Goal: Task Accomplishment & Management: Manage account settings

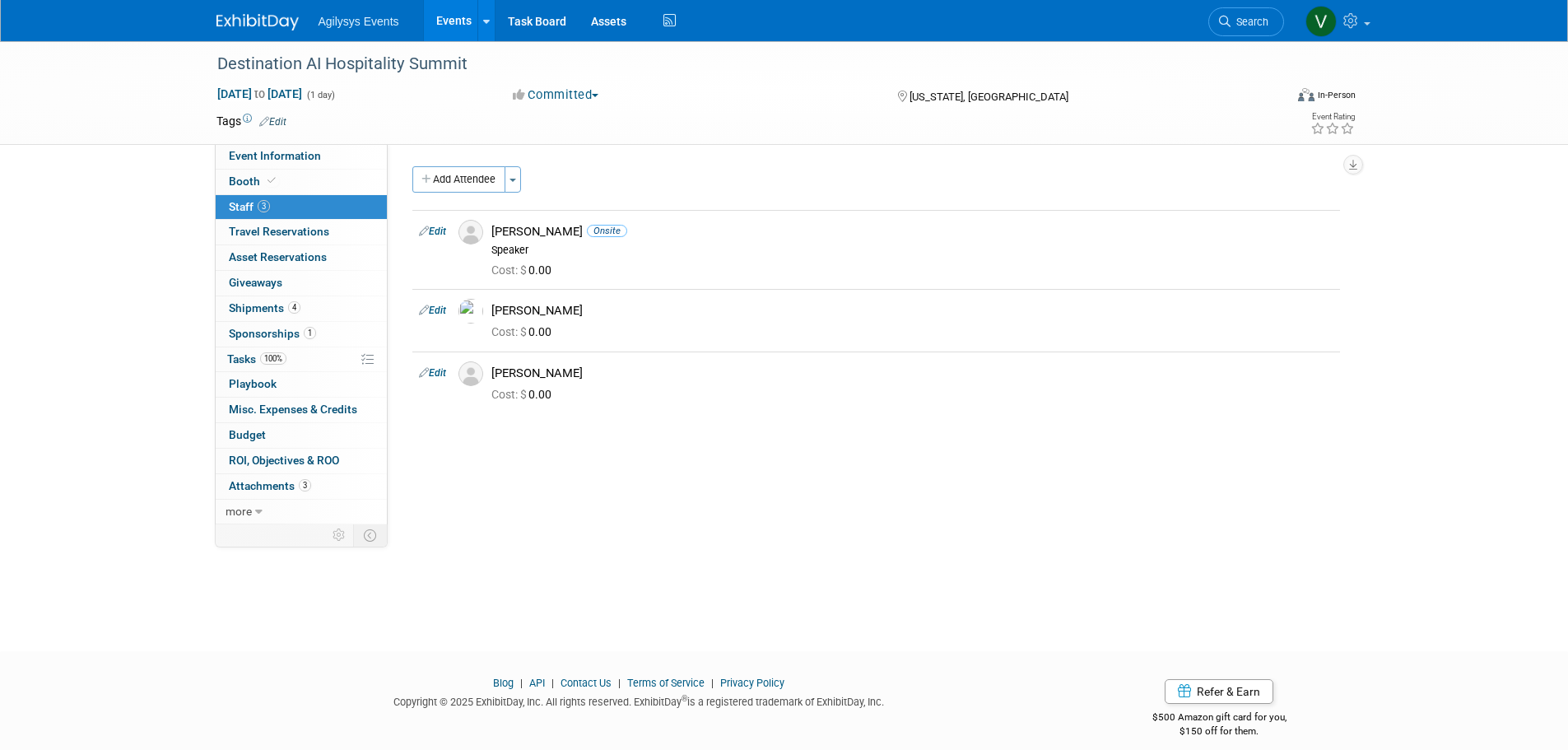
click at [250, 18] on img at bounding box center [257, 22] width 82 height 17
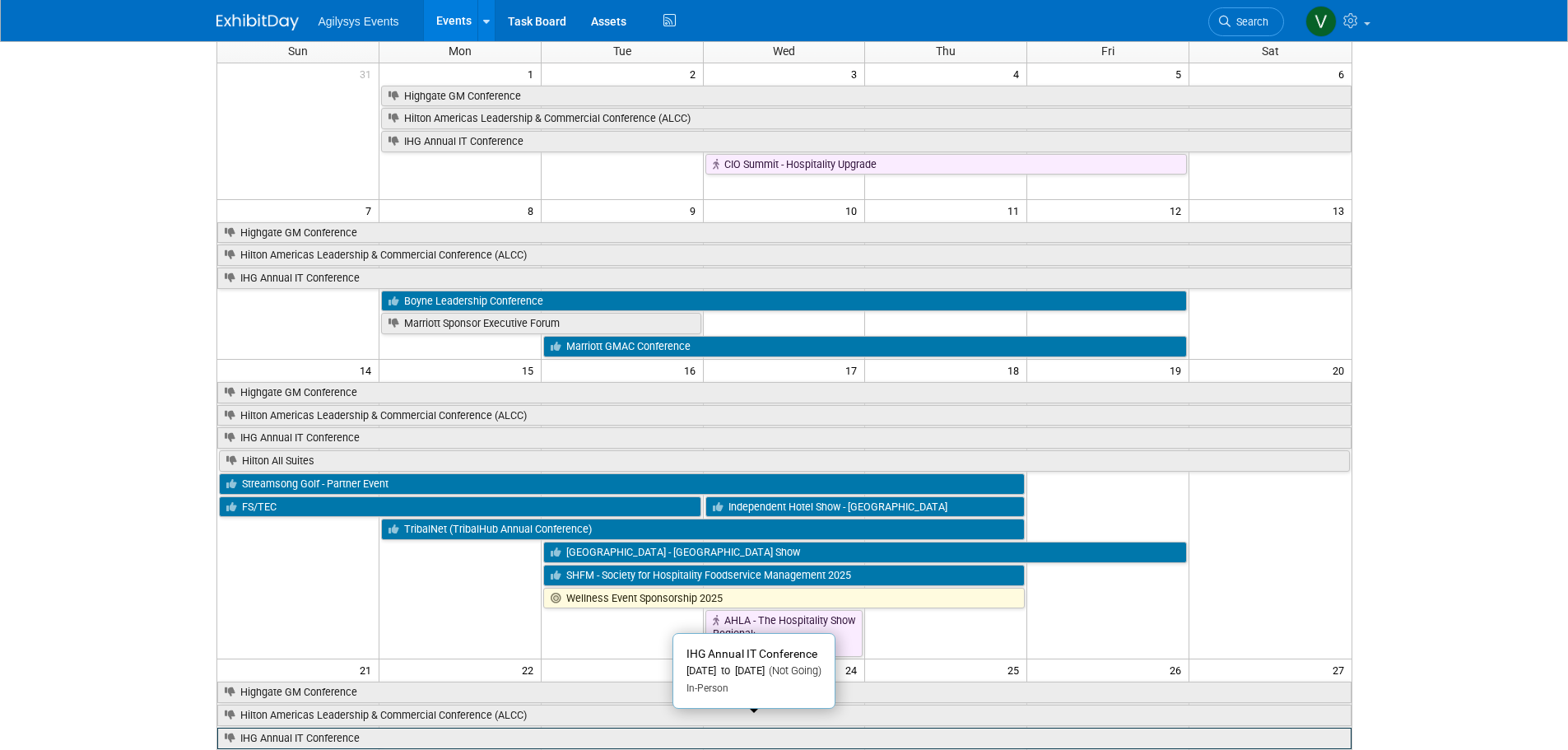
scroll to position [82, 0]
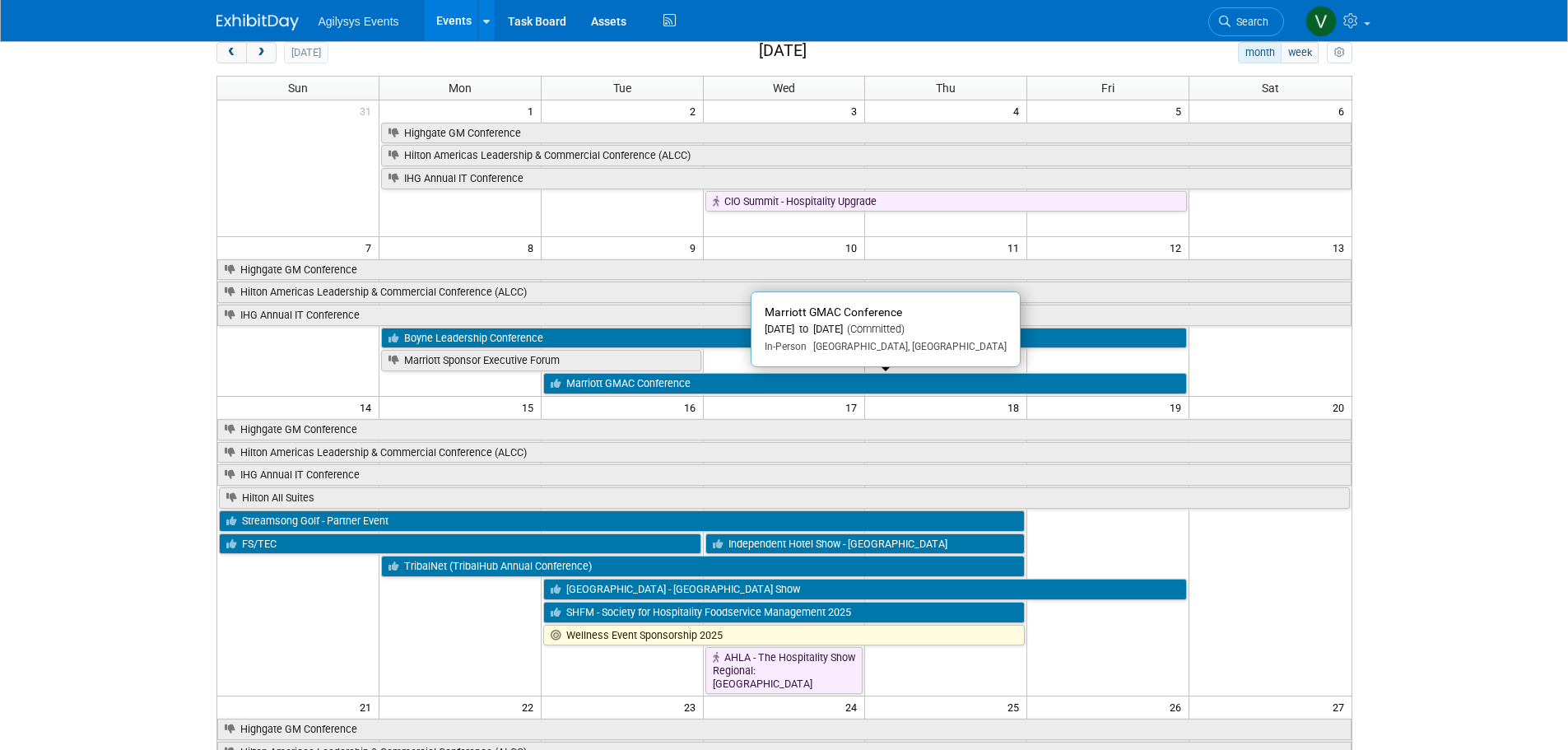
click at [651, 386] on link "Marriott GMAC Conference" at bounding box center [864, 383] width 643 height 21
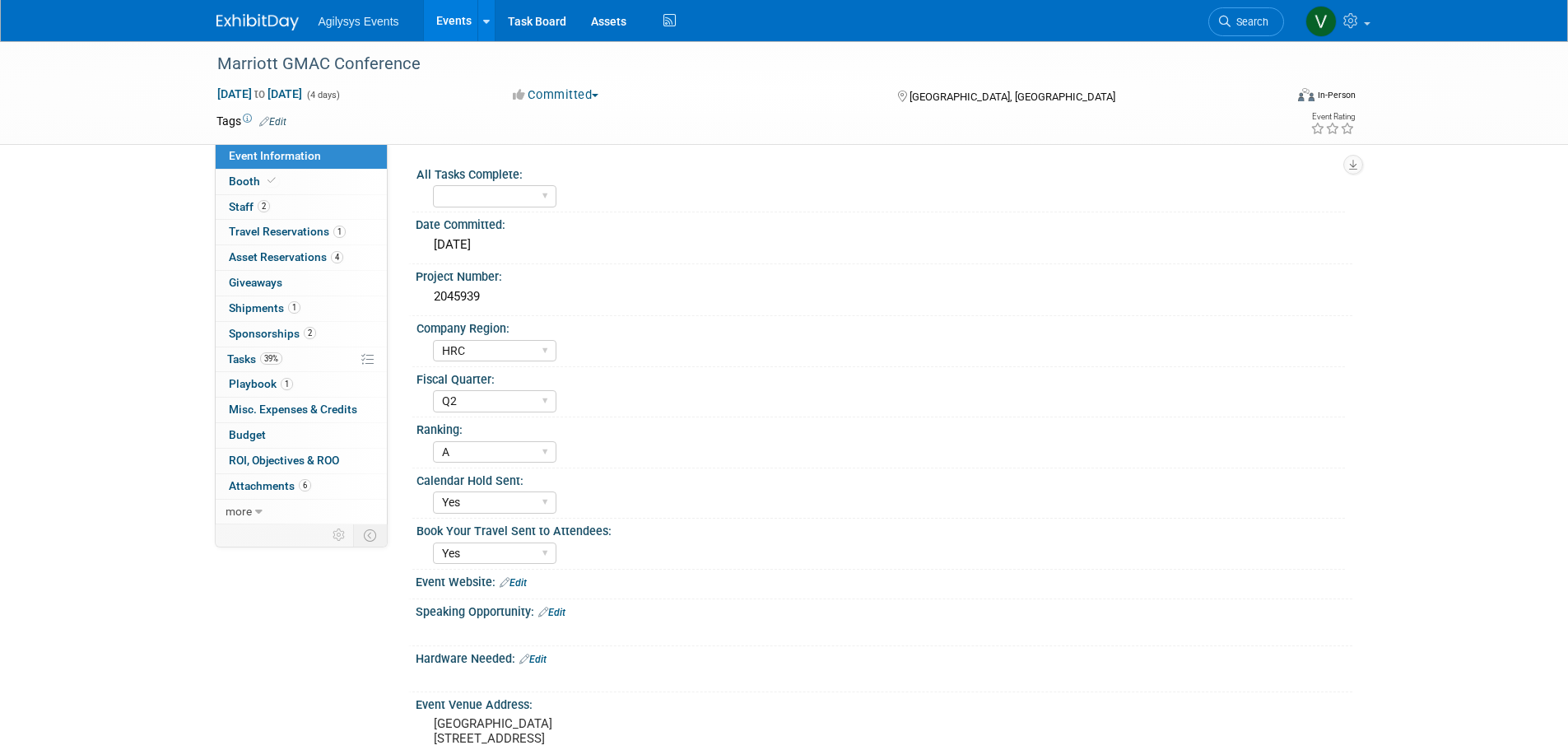
select select "HRC"
select select "Q2"
select select "A"
select select "Yes"
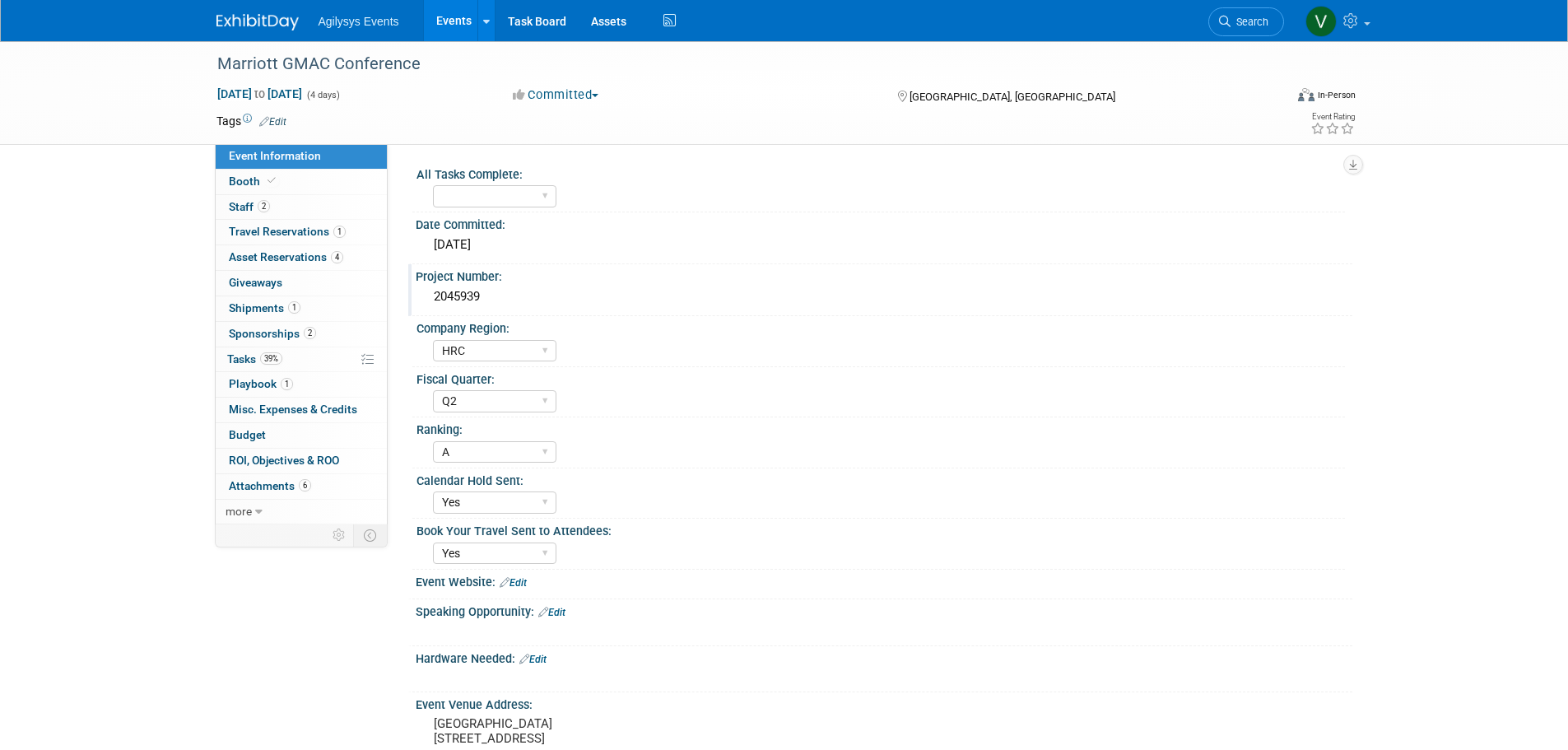
drag, startPoint x: 486, startPoint y: 294, endPoint x: 432, endPoint y: 291, distance: 54.1
click at [432, 291] on div "2045939" at bounding box center [883, 297] width 912 height 26
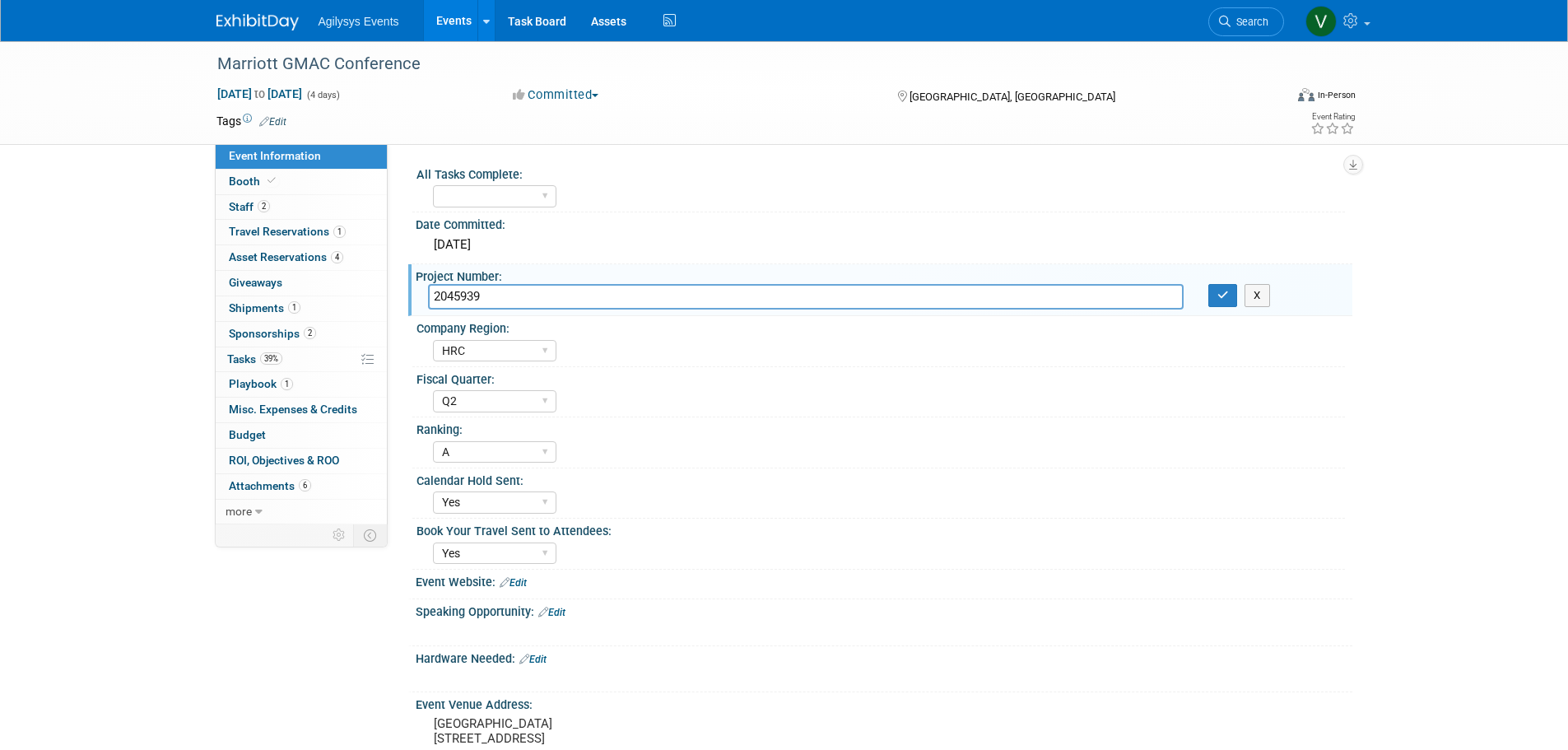
drag, startPoint x: 432, startPoint y: 291, endPoint x: 491, endPoint y: 295, distance: 59.1
click at [488, 294] on input "2045939" at bounding box center [805, 297] width 755 height 26
drag, startPoint x: 492, startPoint y: 296, endPoint x: 423, endPoint y: 295, distance: 69.0
click at [423, 295] on div "2045939" at bounding box center [806, 297] width 780 height 26
click at [280, 326] on link "2 Sponsorships 2" at bounding box center [301, 334] width 171 height 25
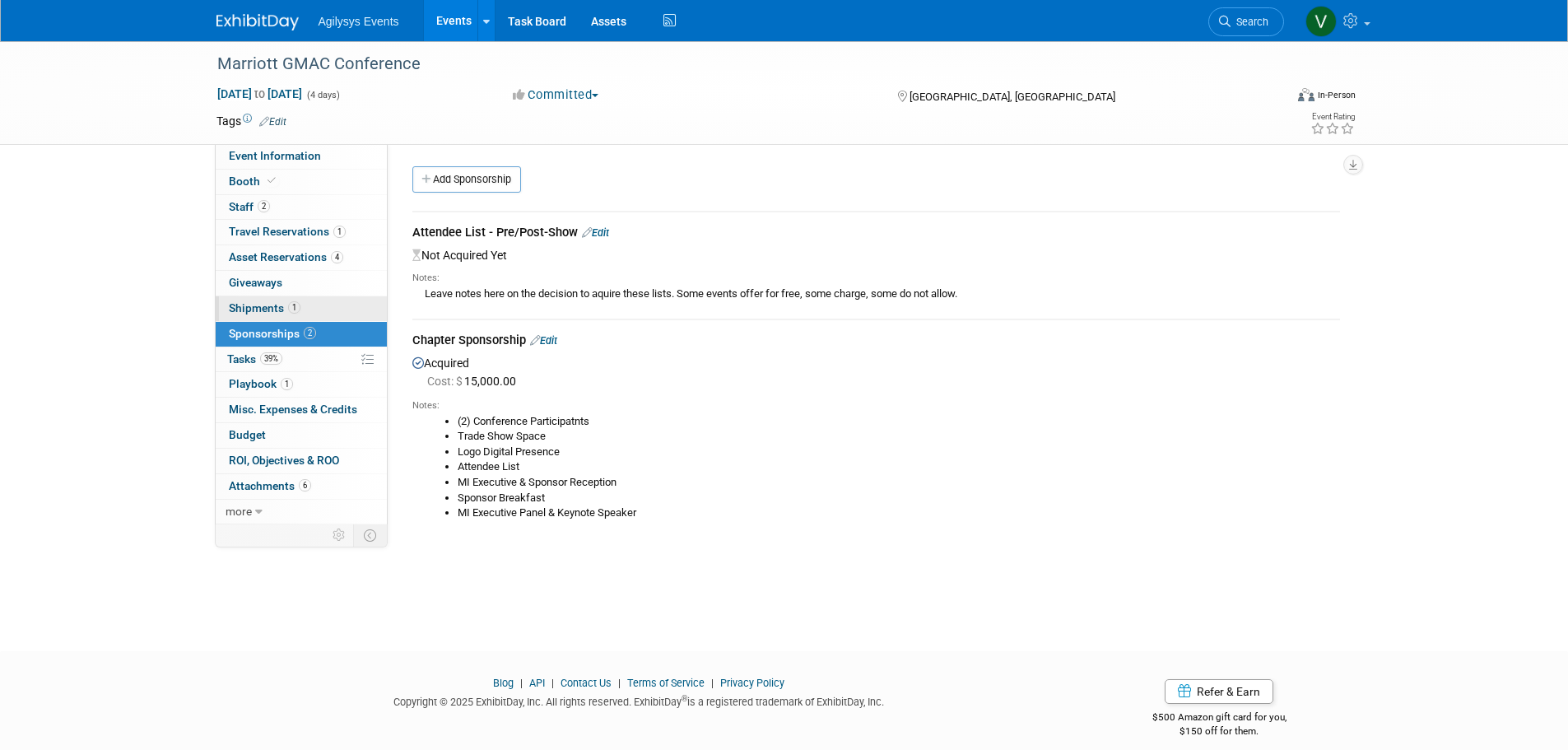
click at [300, 314] on link "1 Shipments 1" at bounding box center [301, 308] width 171 height 25
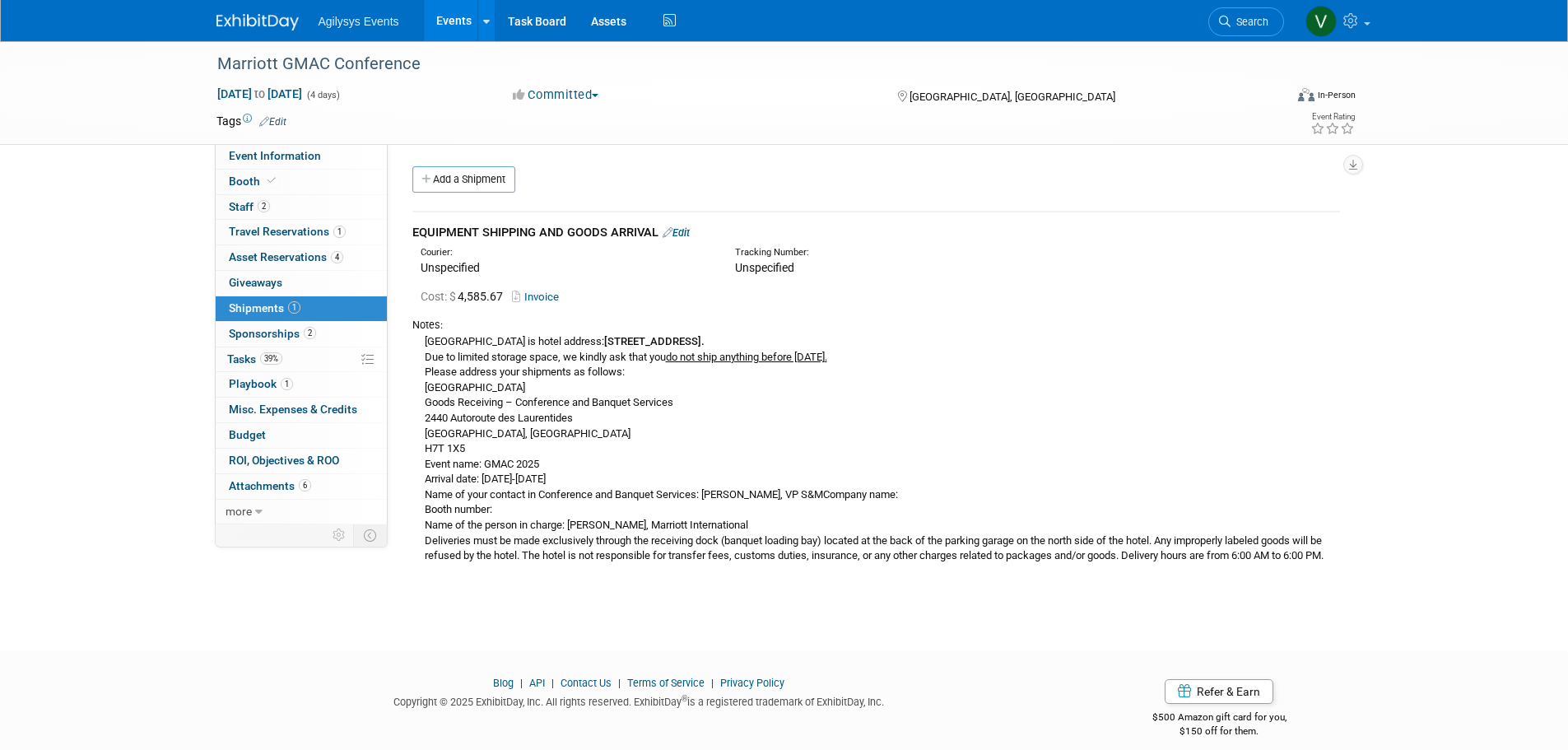
click at [534, 298] on link "Invoice" at bounding box center [538, 296] width 53 height 12
click at [479, 168] on link "Add a Shipment" at bounding box center [464, 179] width 103 height 27
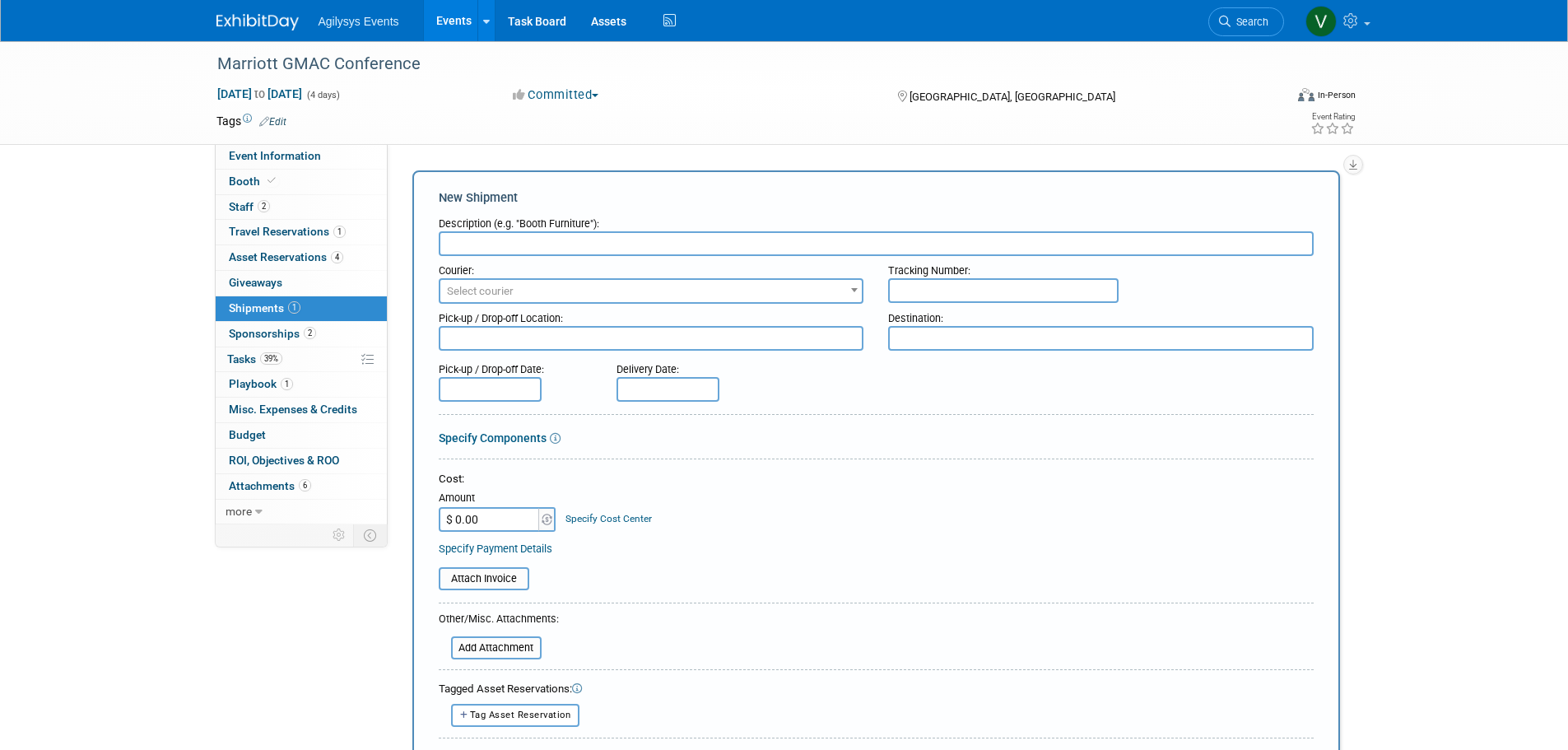
click at [495, 237] on input "text" at bounding box center [876, 243] width 875 height 25
type input "Pick up"
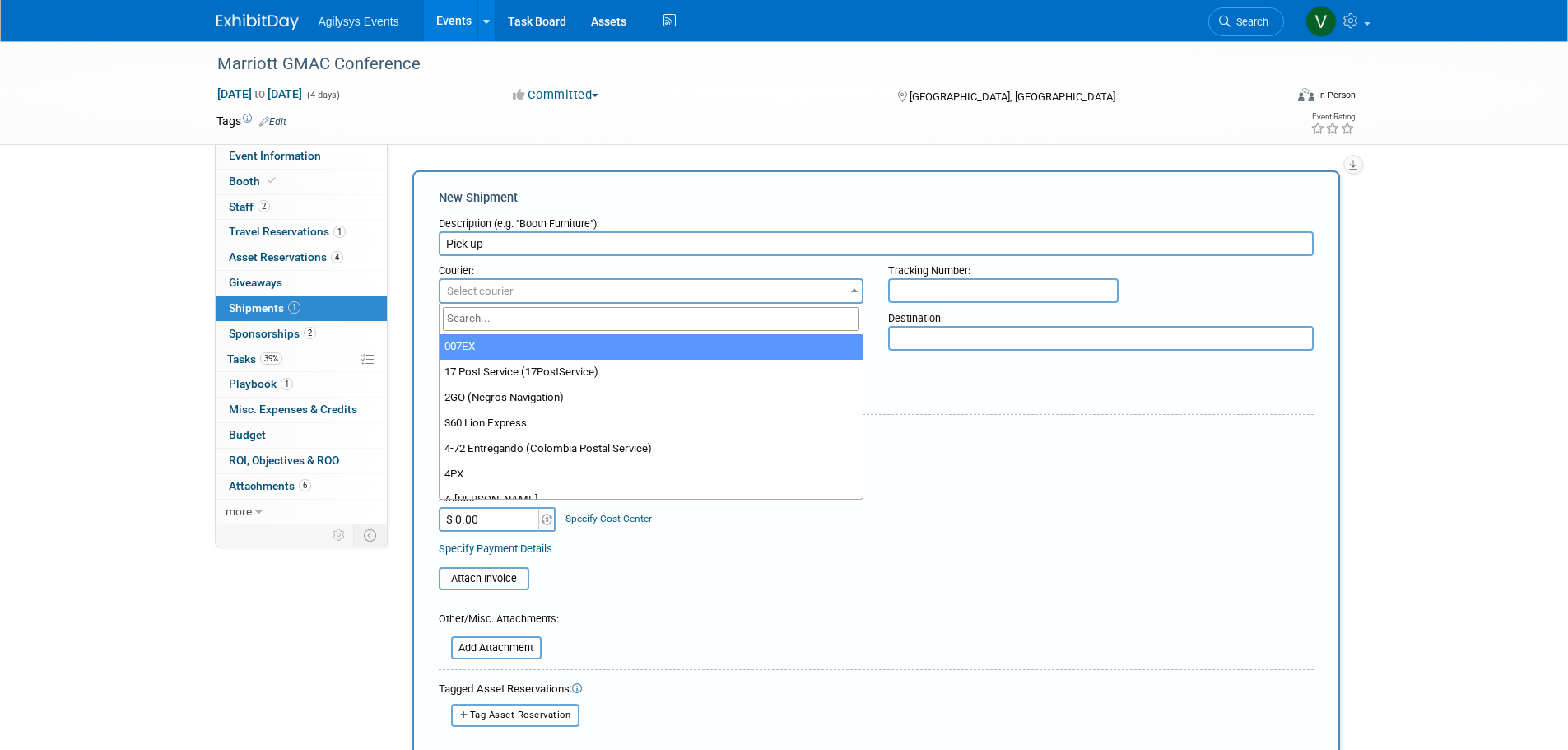
click at [486, 287] on span "Select courier" at bounding box center [480, 290] width 66 height 12
select select "2"
drag, startPoint x: 498, startPoint y: 294, endPoint x: 473, endPoint y: 300, distance: 25.7
click at [497, 294] on span "007EX" at bounding box center [651, 291] width 422 height 23
click at [468, 312] on input "search" at bounding box center [651, 319] width 418 height 24
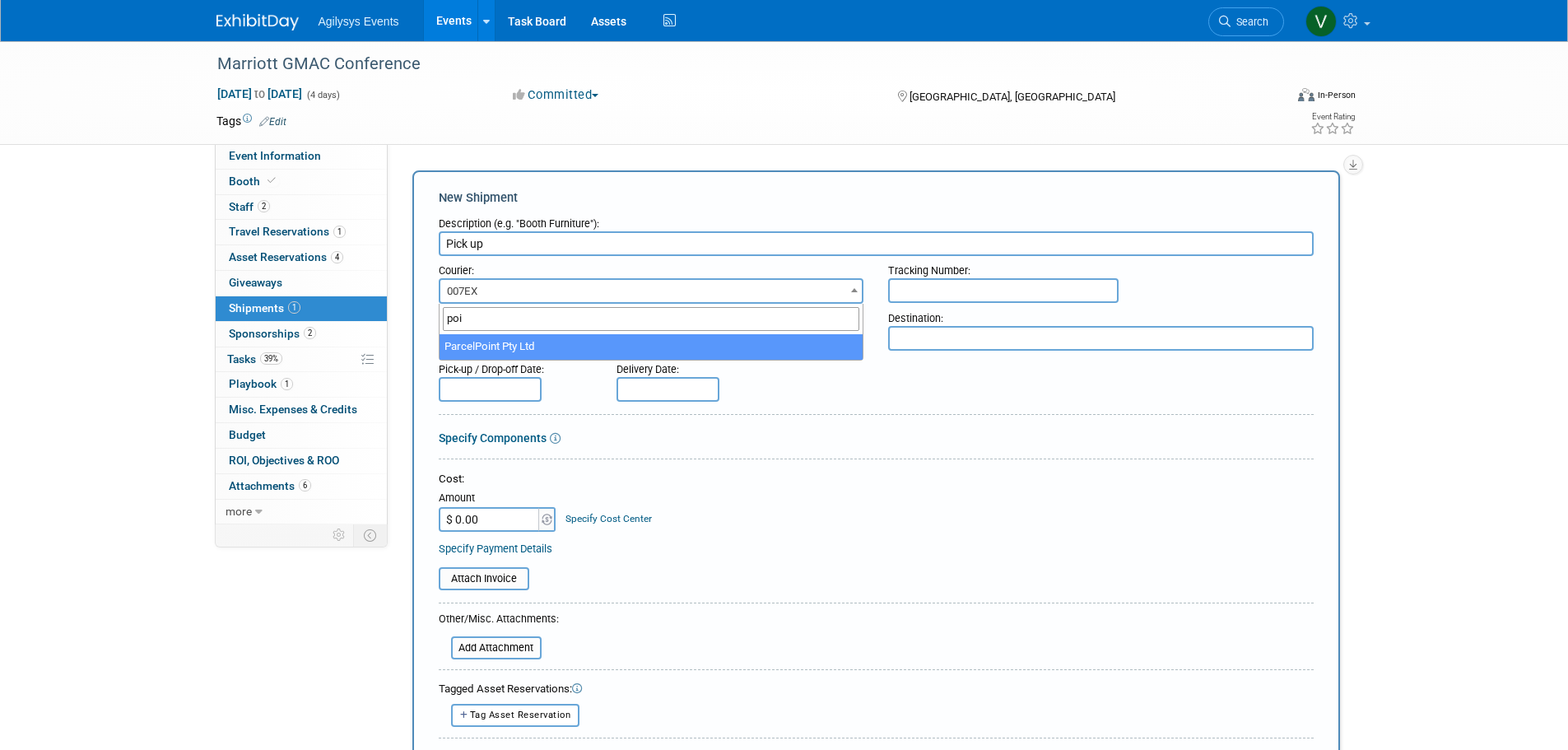
type input "poin"
click at [597, 294] on span "007EX" at bounding box center [651, 291] width 422 height 23
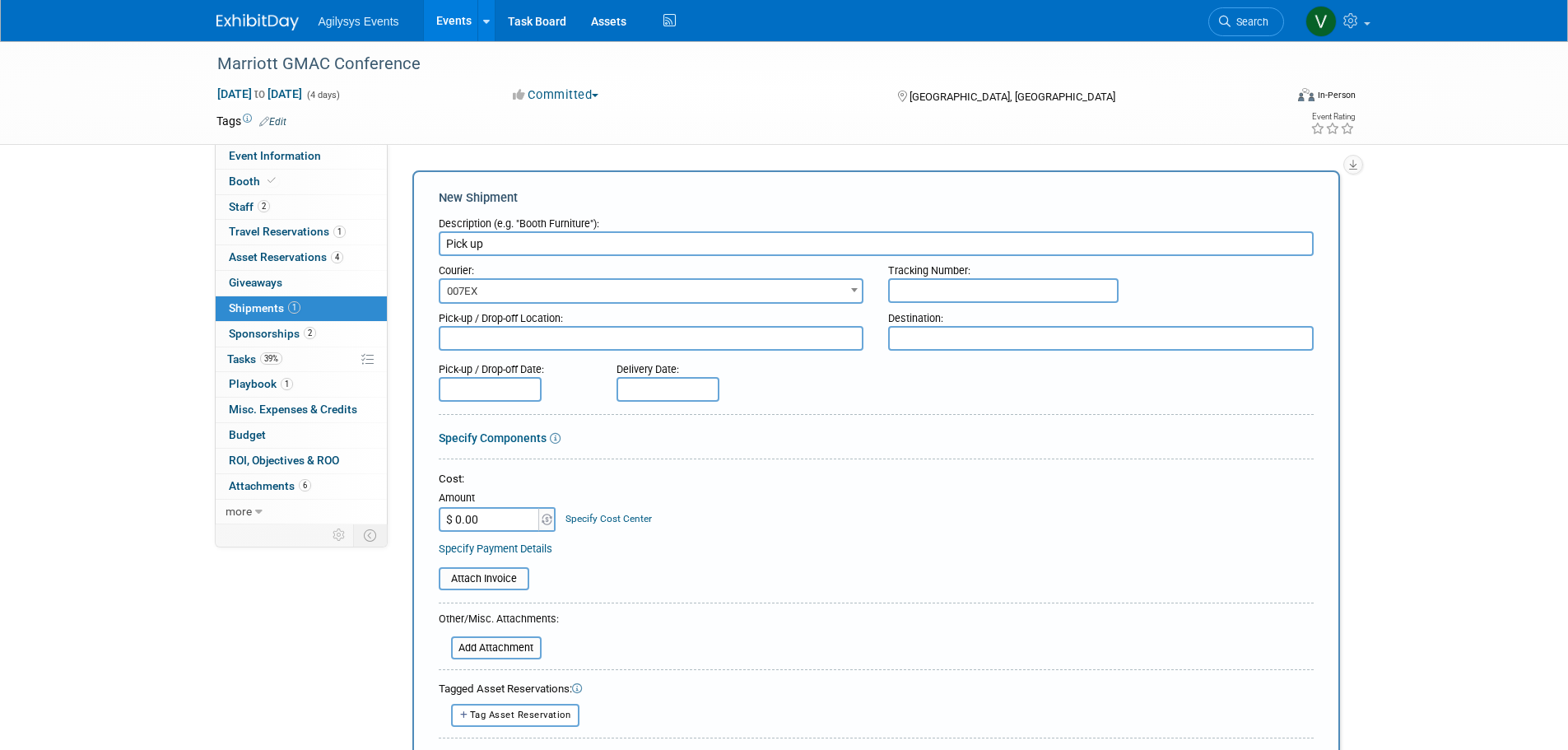
click at [523, 298] on span "007EX" at bounding box center [651, 291] width 422 height 23
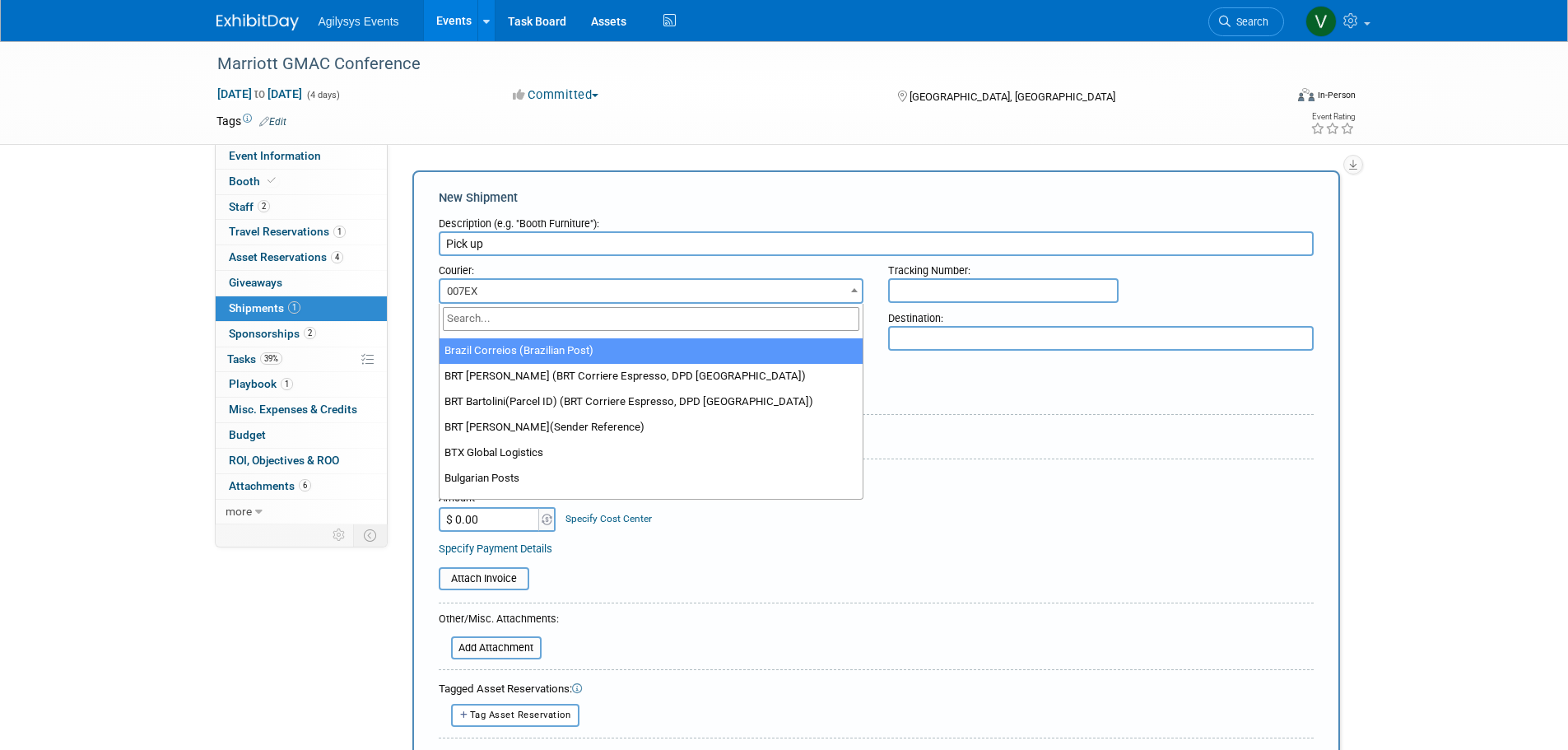
scroll to position [2058, 0]
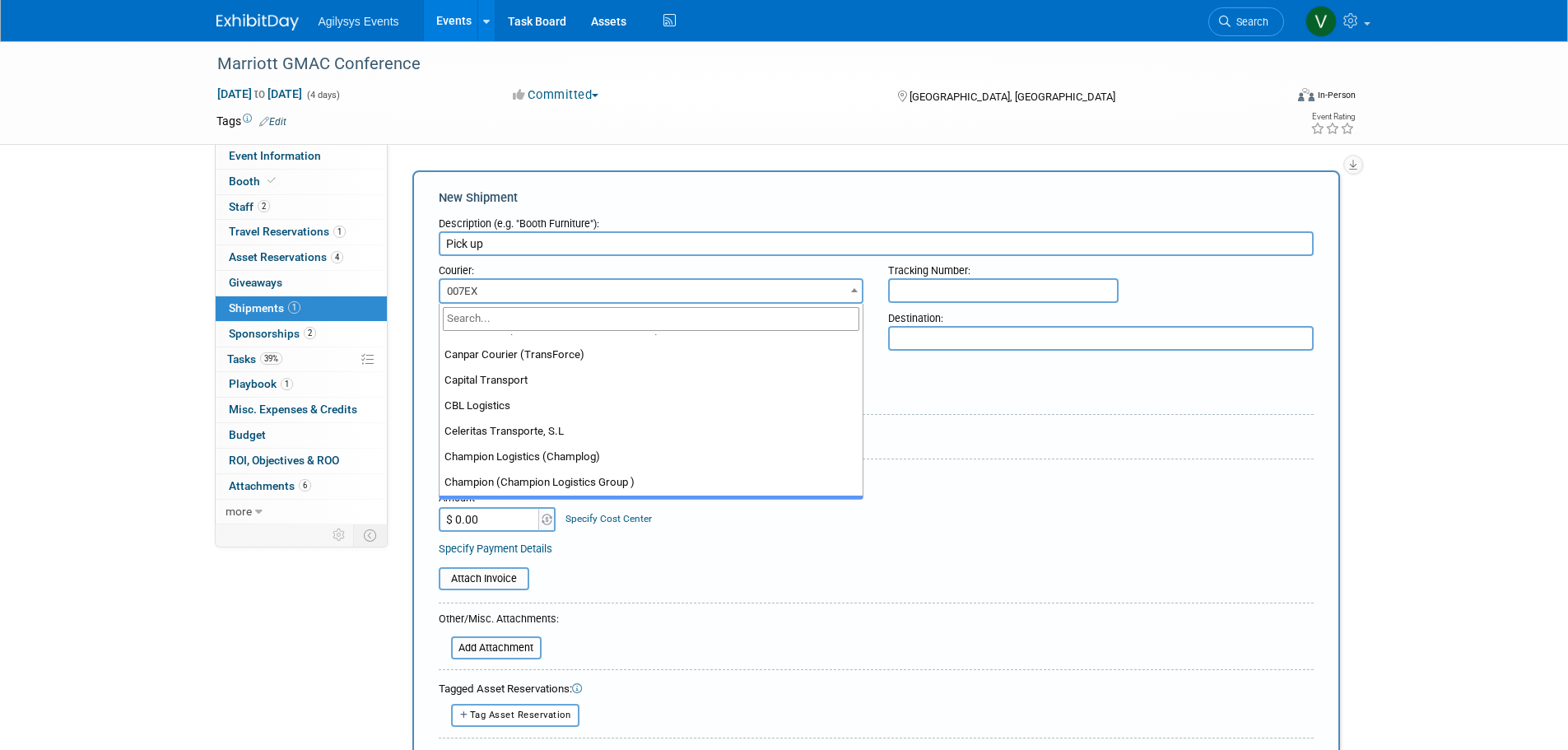
click at [843, 609] on form "Description (e.g. "Booth Furniture"): Pick up Courier: 007EX 17 Post Service (1…" at bounding box center [876, 564] width 875 height 711
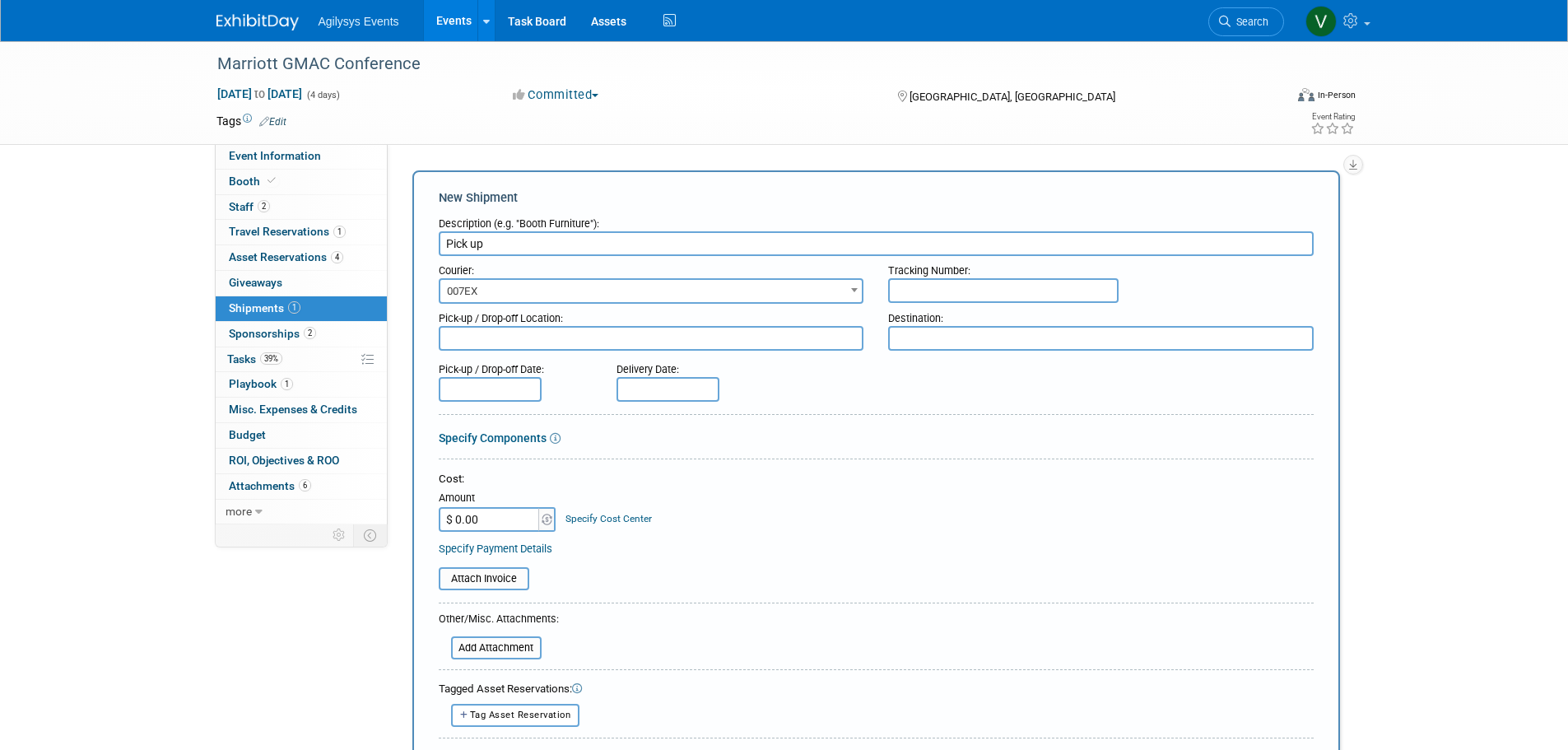
click at [539, 291] on span "007EX" at bounding box center [651, 291] width 422 height 23
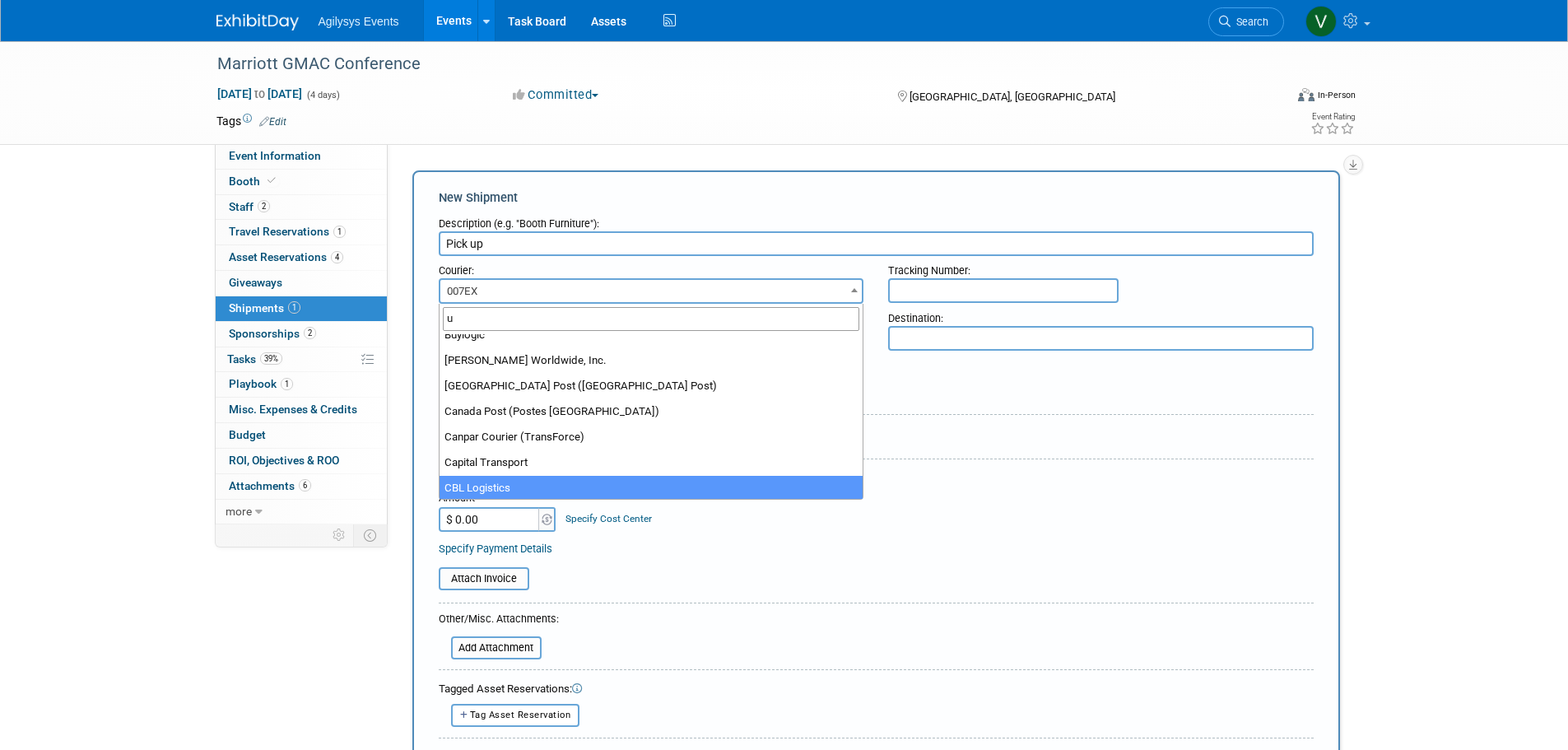
scroll to position [0, 0]
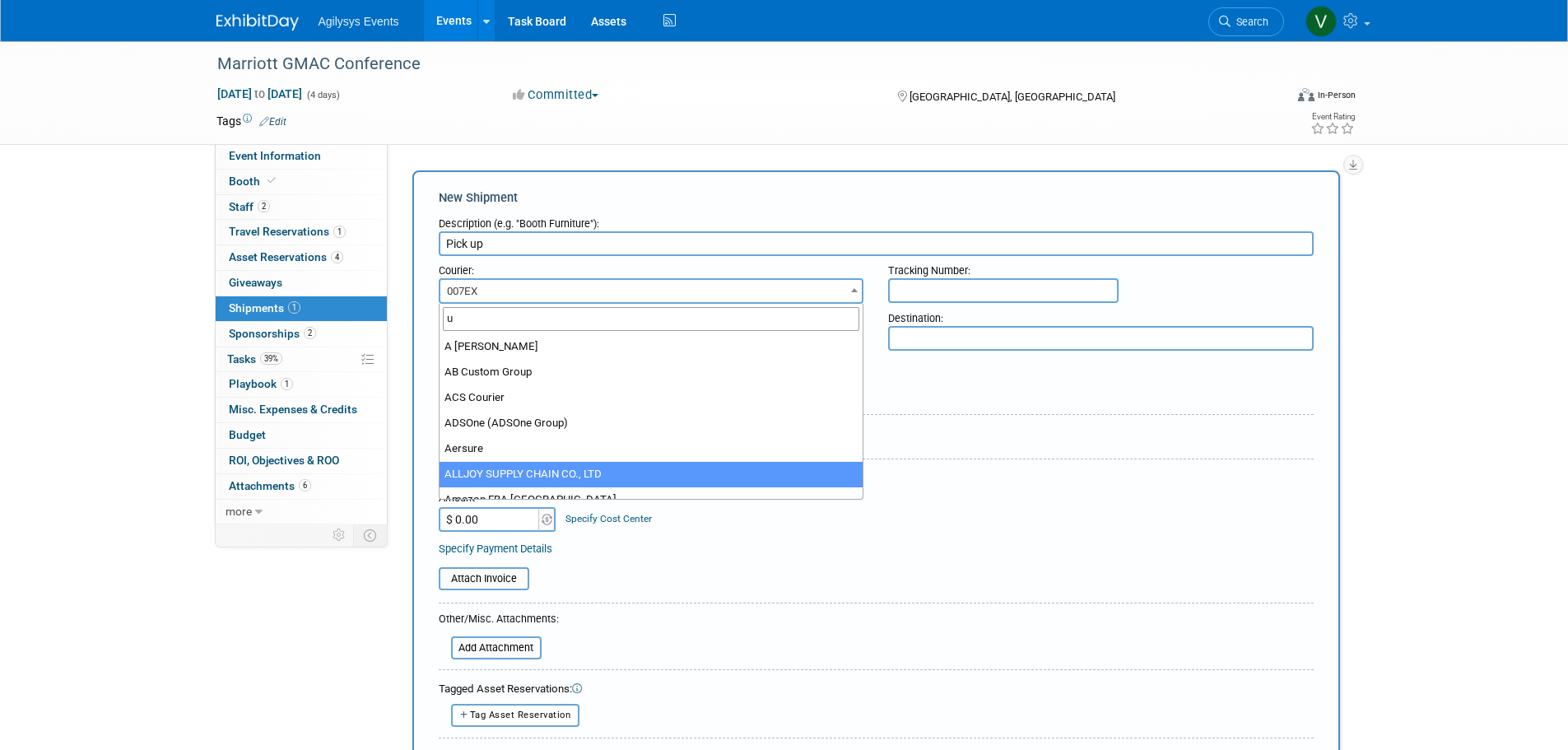
type input "un"
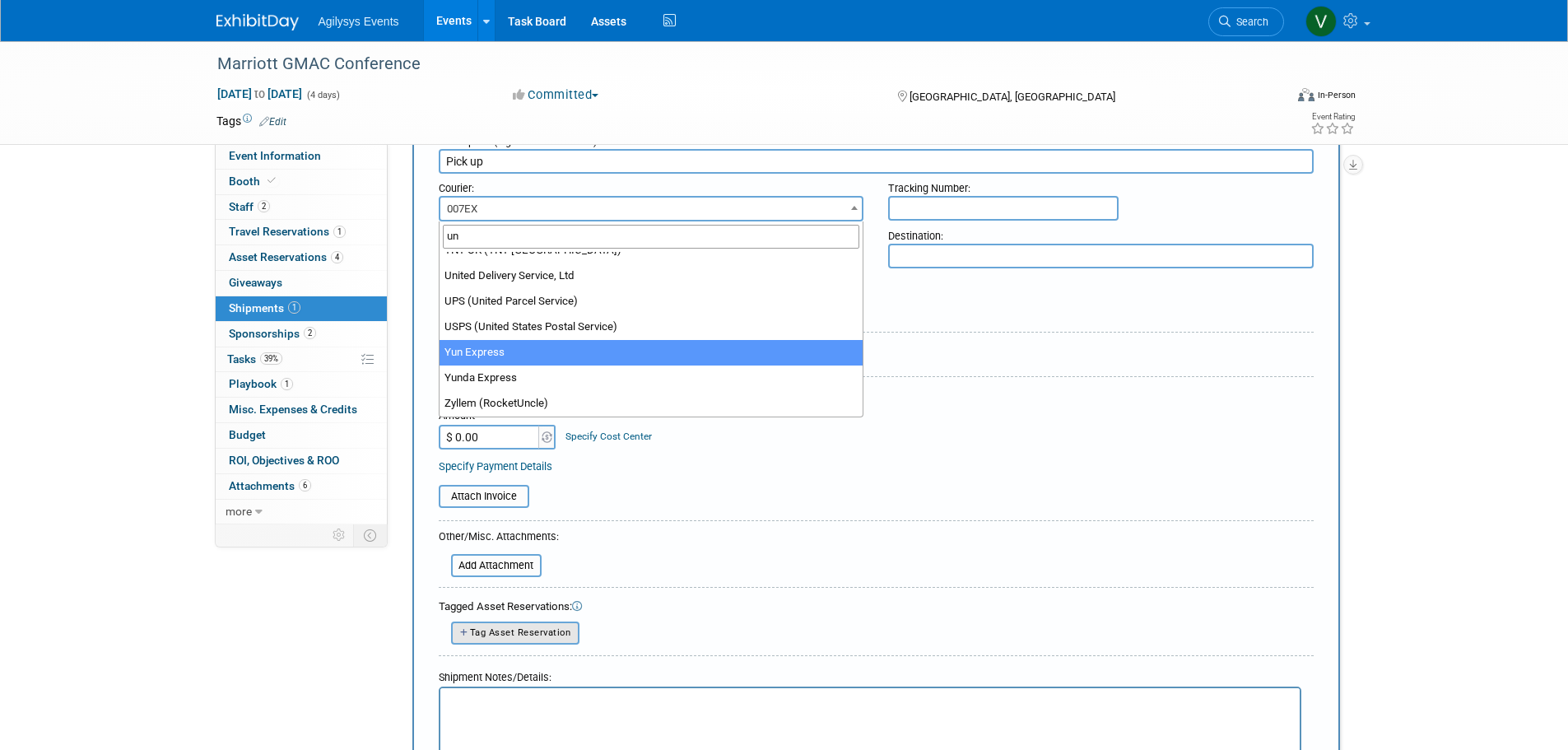
scroll to position [247, 0]
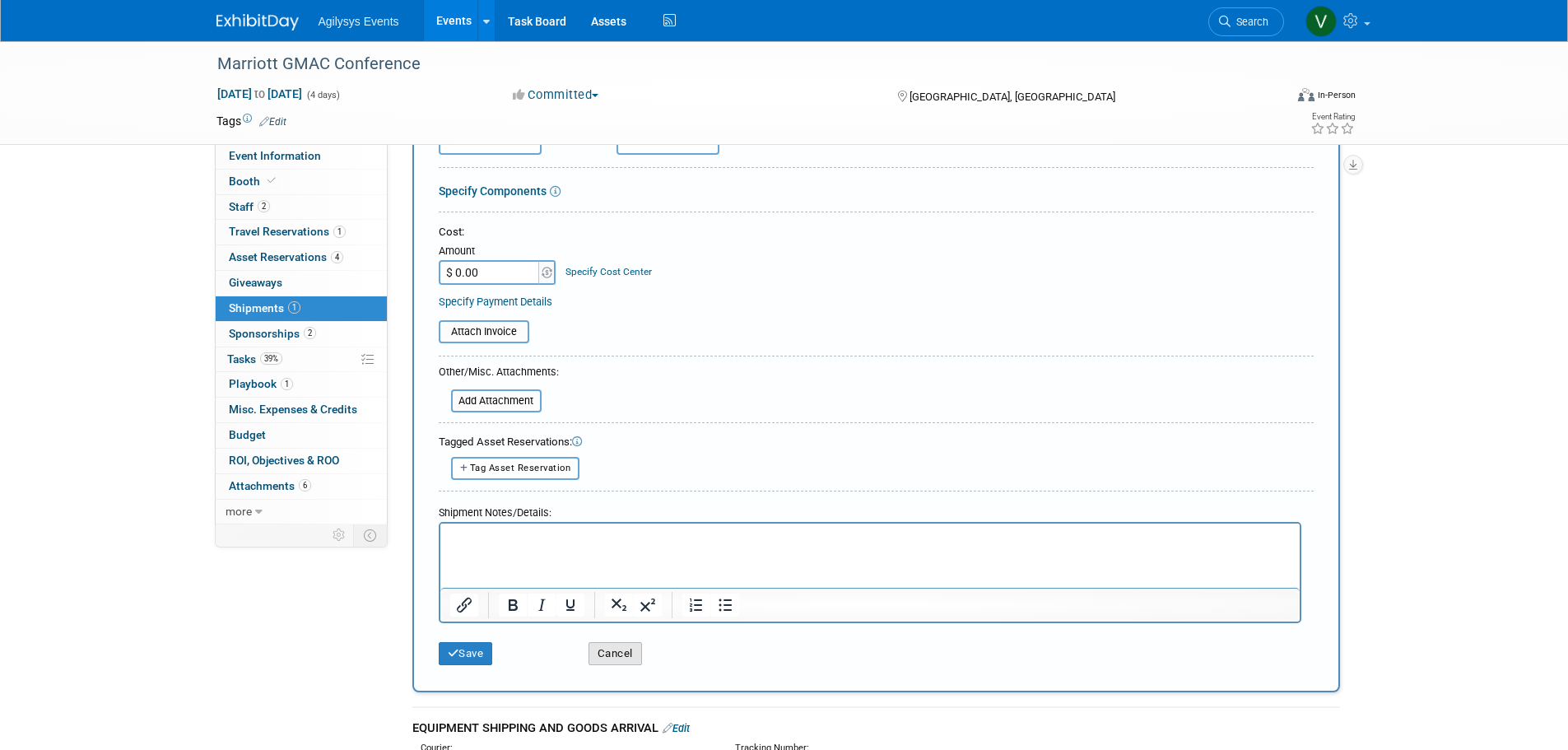
click at [607, 643] on button "Cancel" at bounding box center [616, 653] width 53 height 23
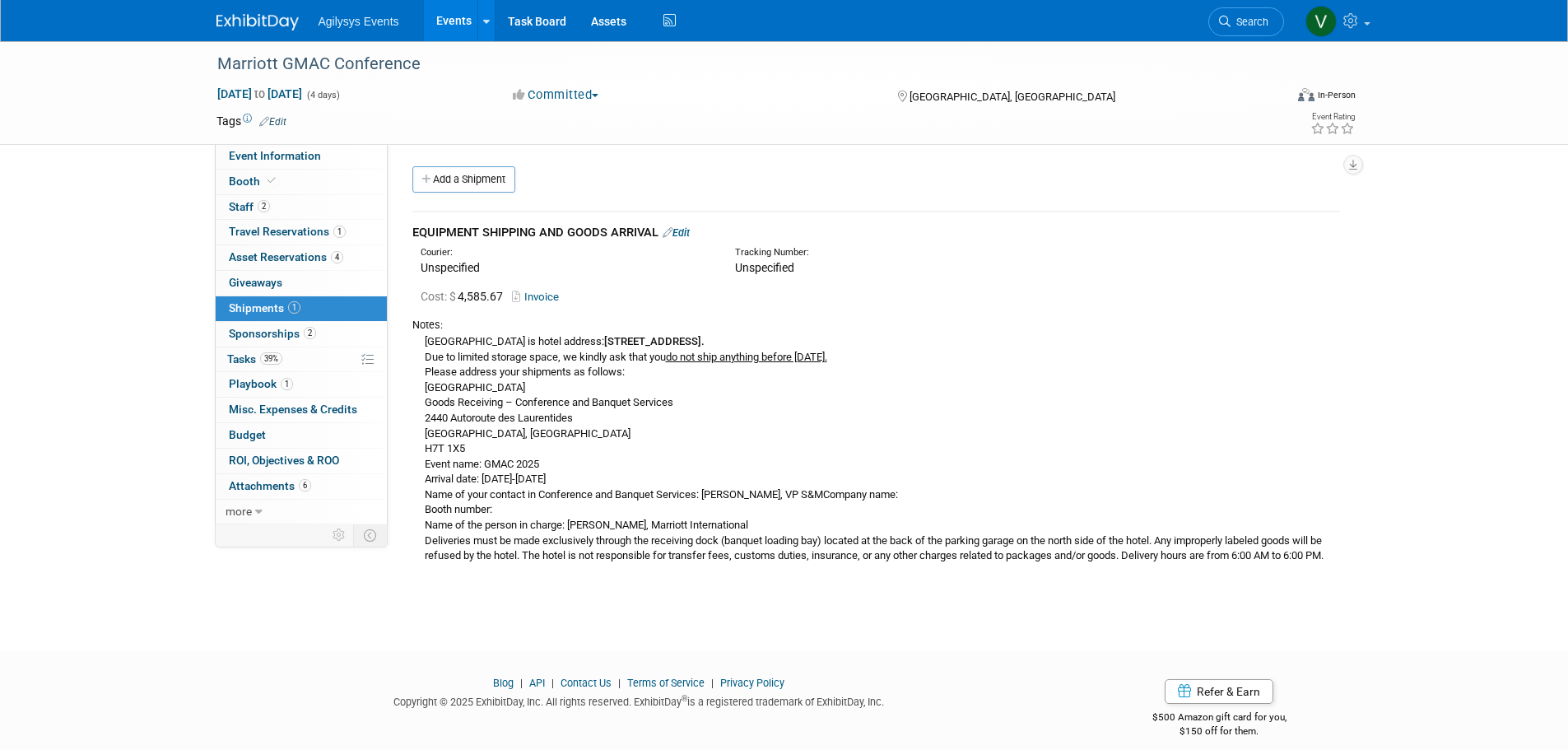
click at [496, 186] on link "Add a Shipment" at bounding box center [464, 179] width 103 height 27
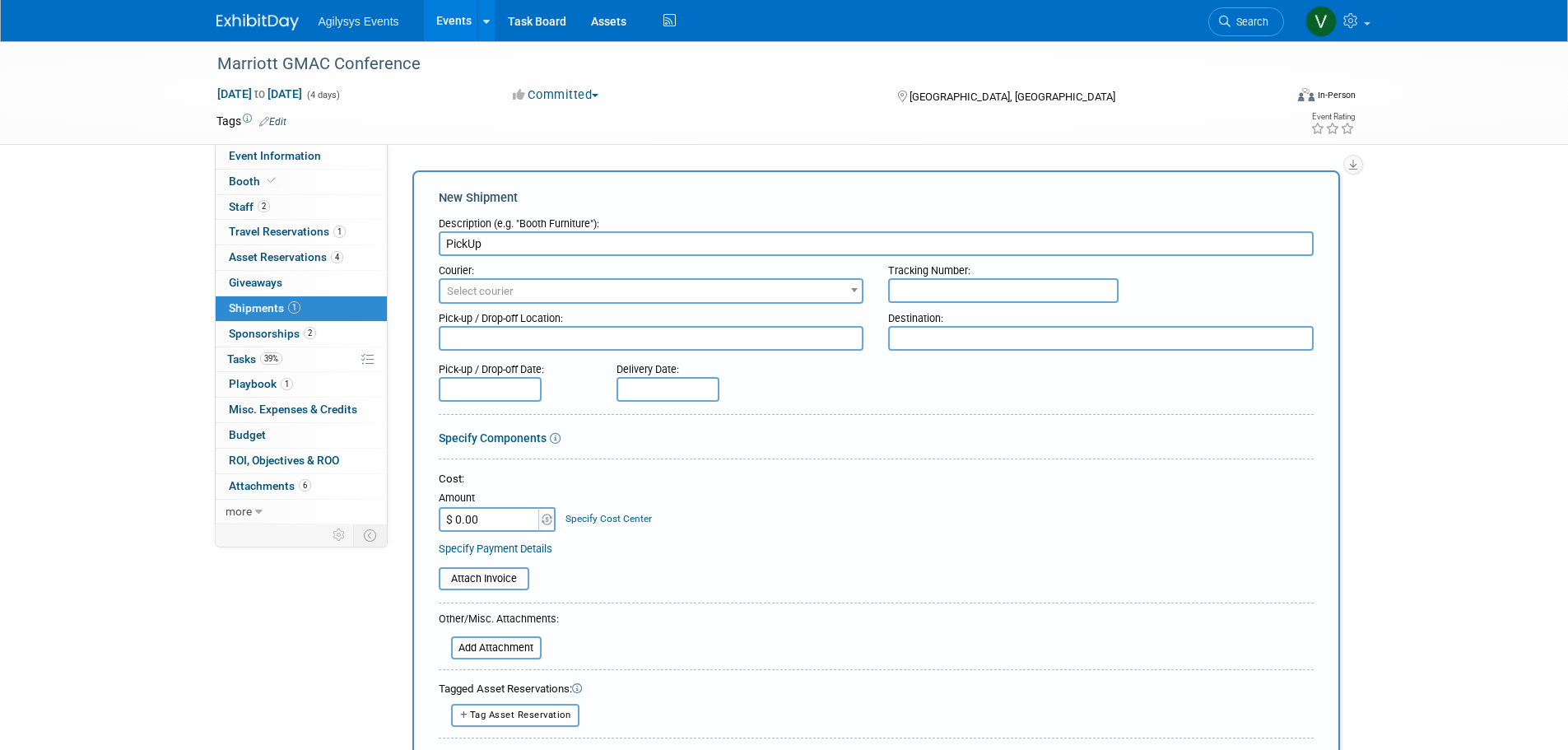
type input "PickUp"
click at [446, 349] on textarea at bounding box center [651, 338] width 425 height 25
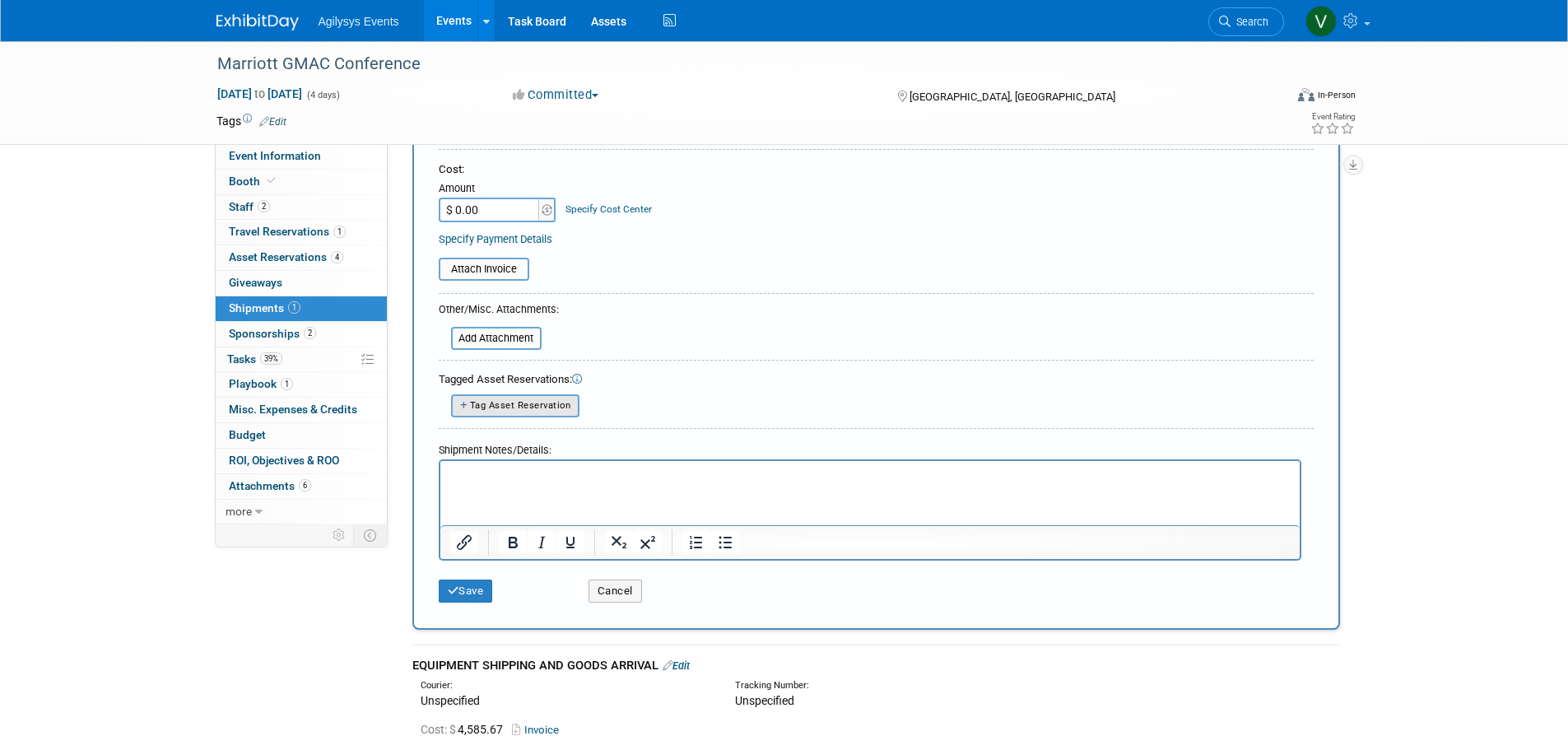
scroll to position [272, 0]
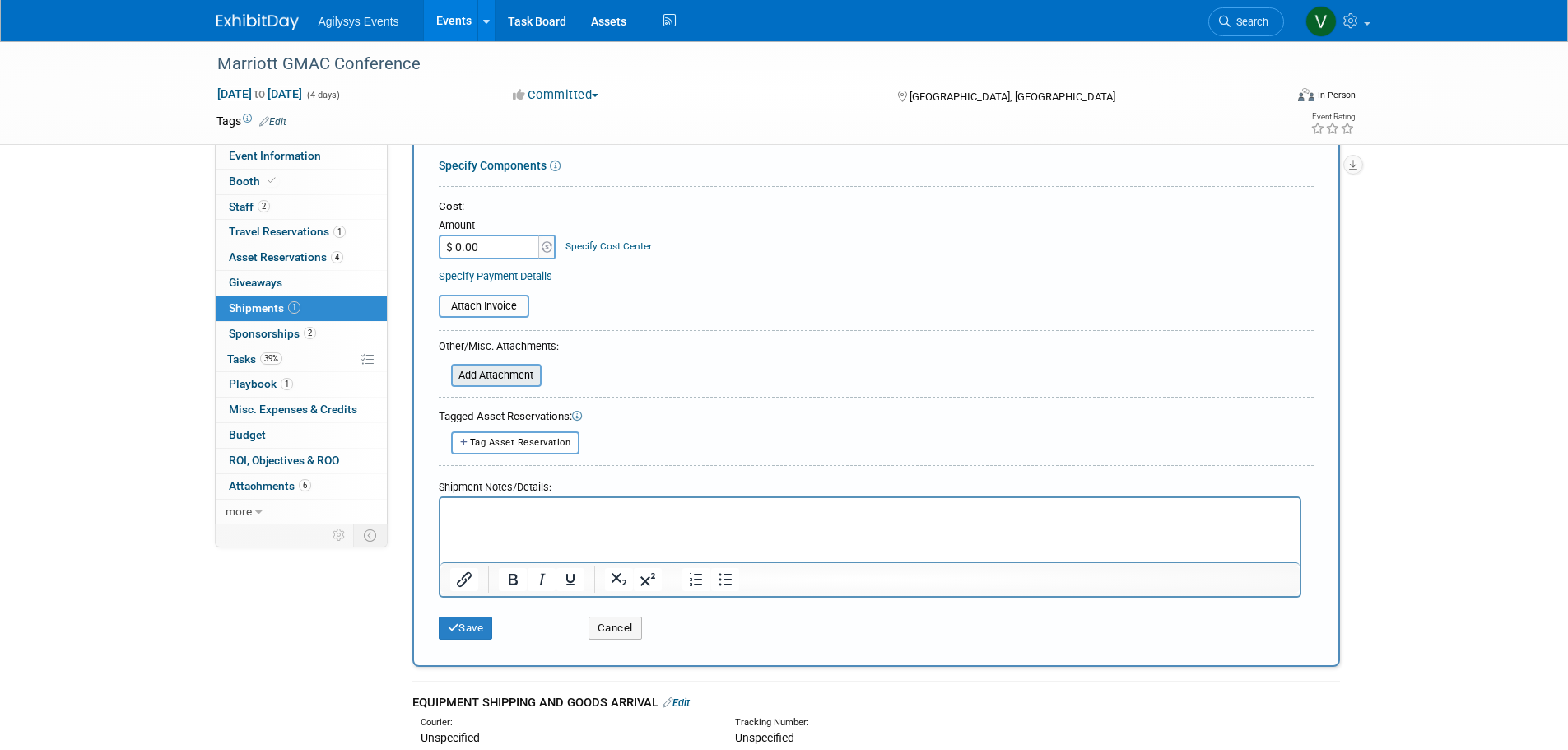
click at [509, 379] on input "file" at bounding box center [442, 375] width 196 height 19
click at [483, 246] on input "$ 0.00" at bounding box center [490, 247] width 103 height 25
type input "$ 1,687.47"
click at [473, 308] on input "file" at bounding box center [429, 306] width 196 height 19
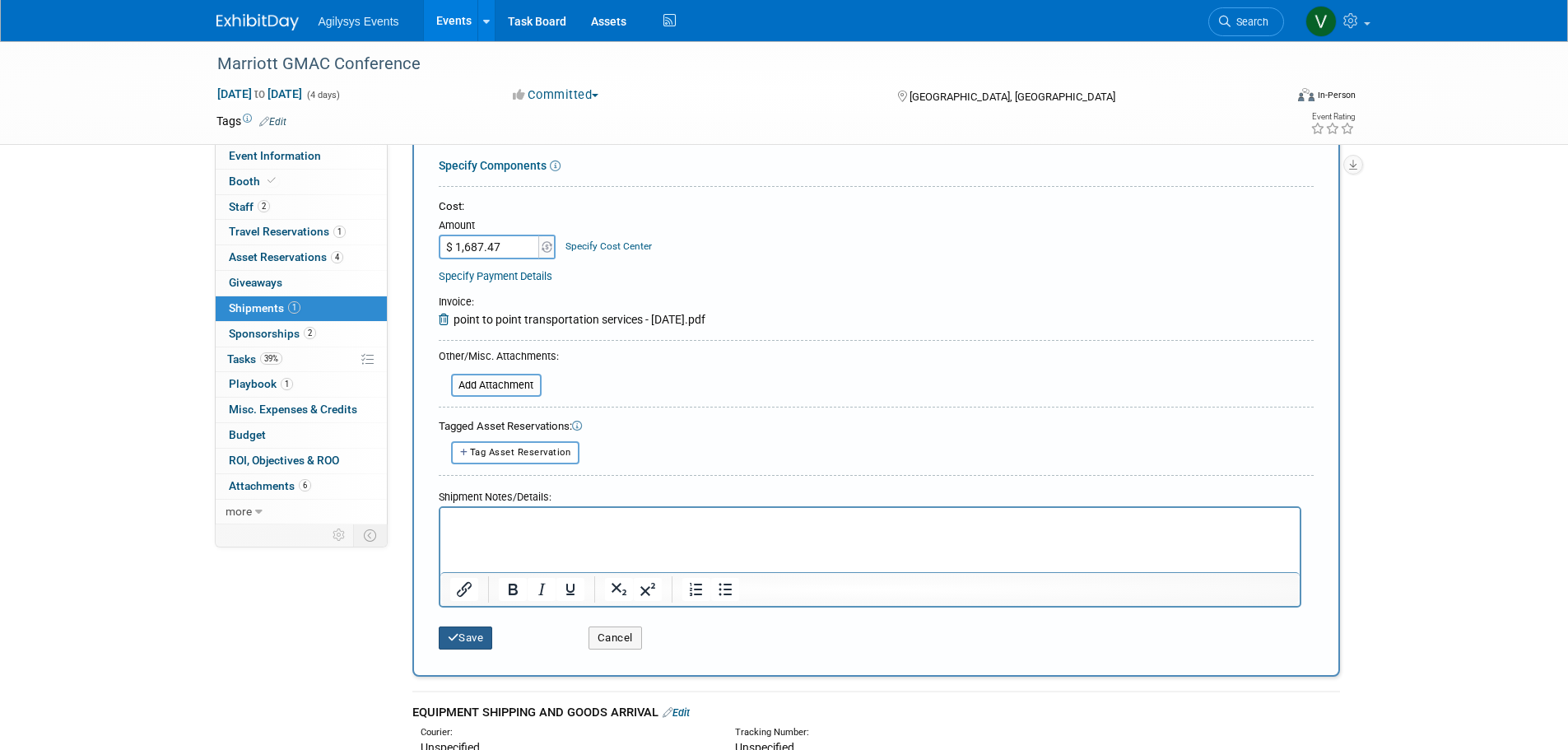
click at [484, 641] on button "Save" at bounding box center [466, 638] width 54 height 23
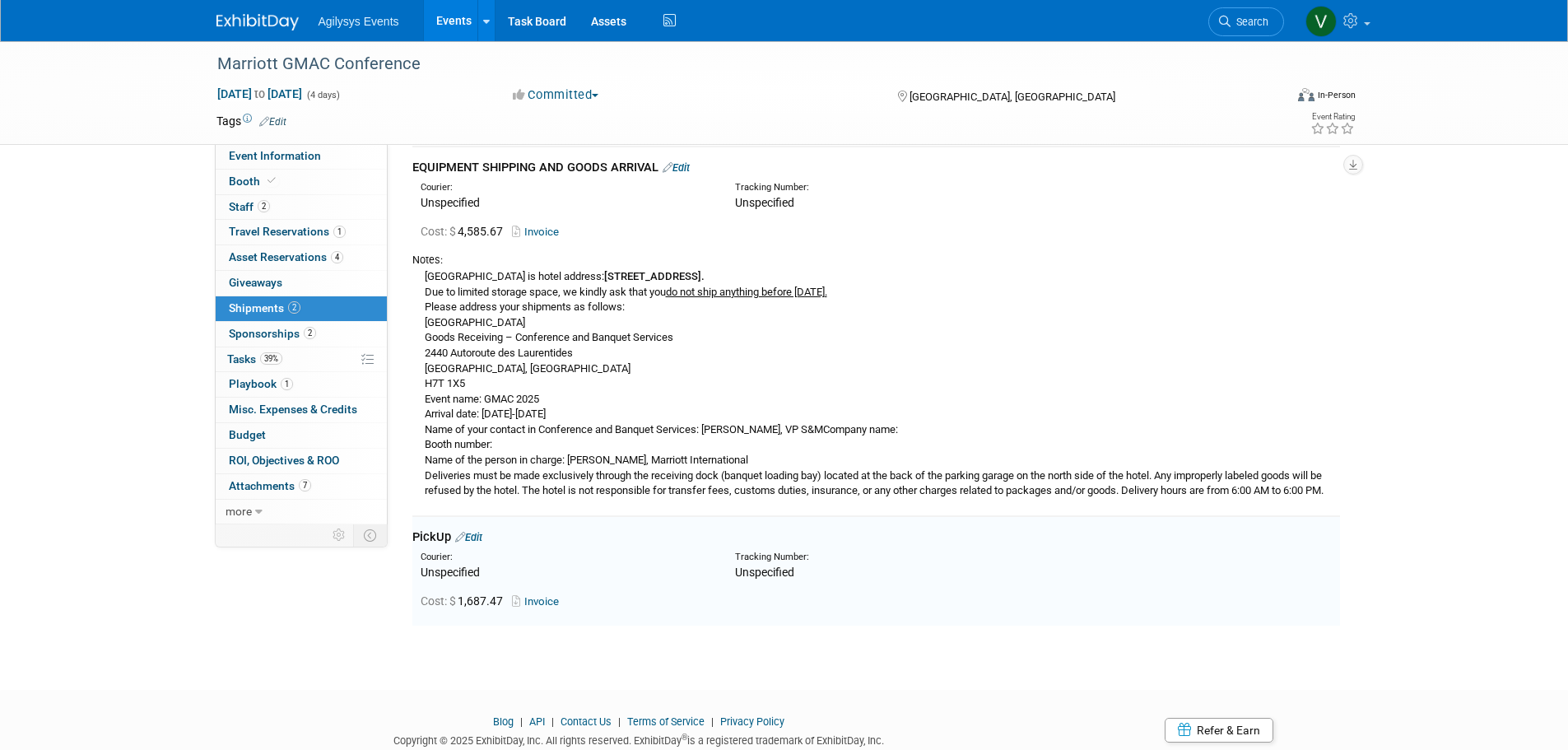
scroll to position [0, 0]
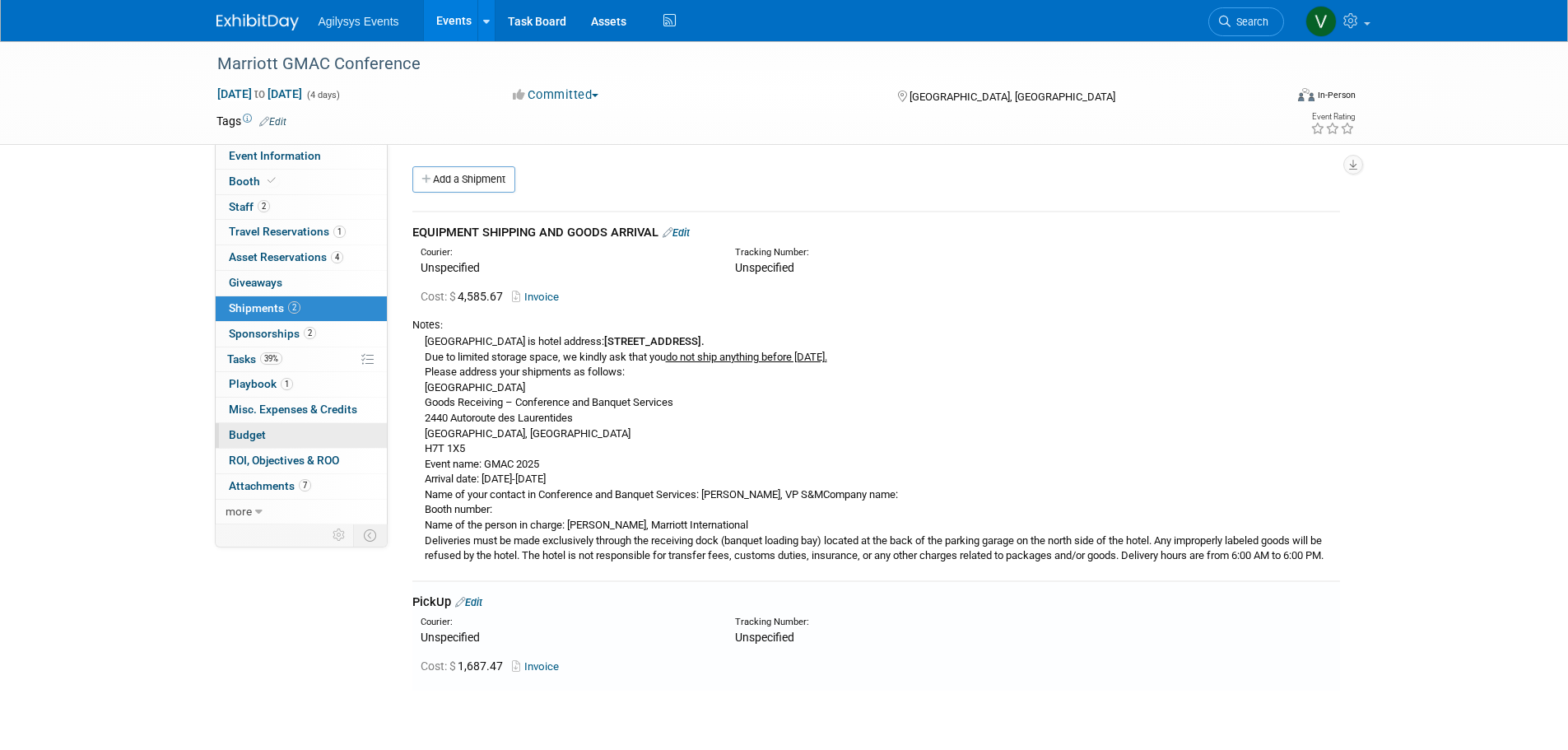
click at [259, 443] on link "Budget" at bounding box center [301, 435] width 171 height 25
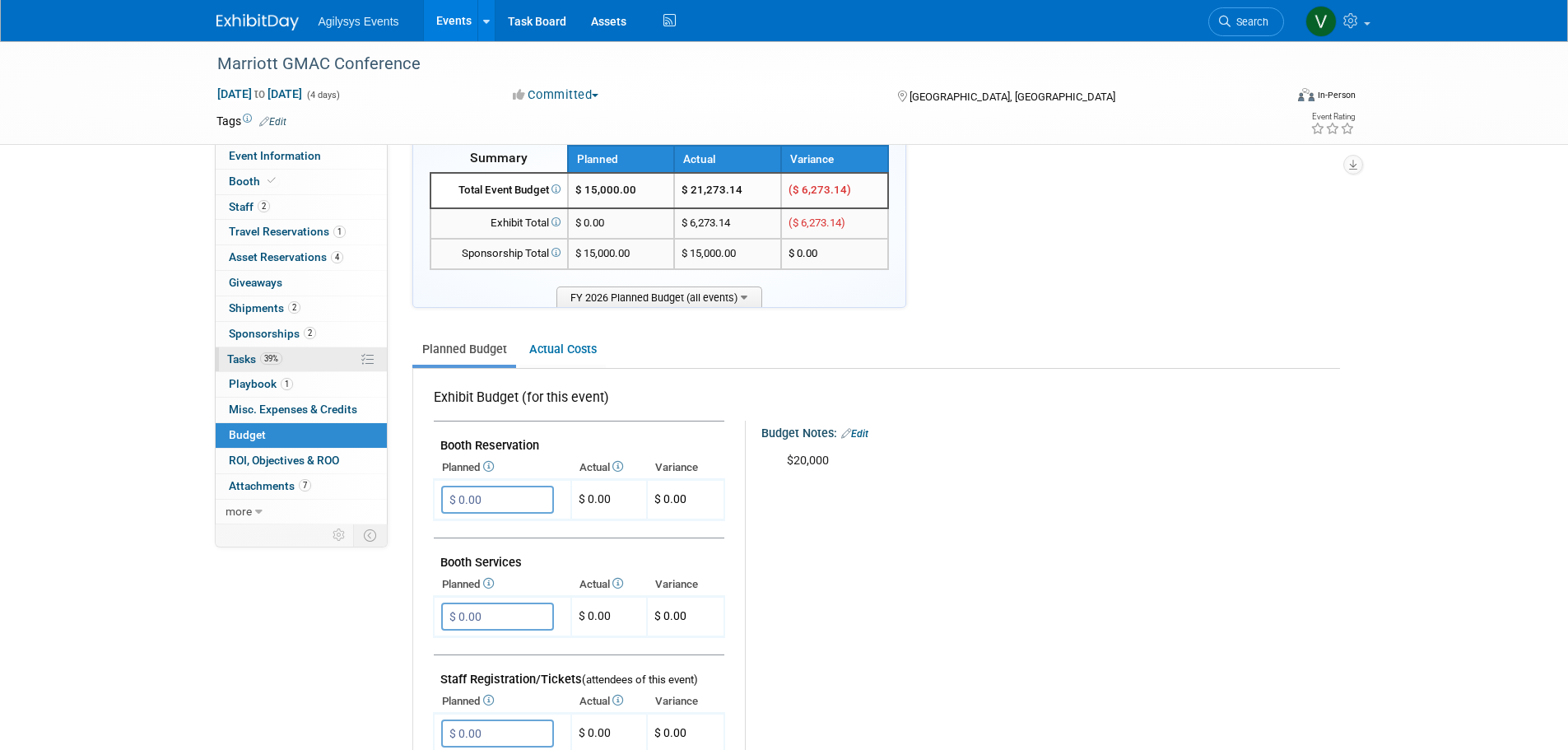
scroll to position [28, 0]
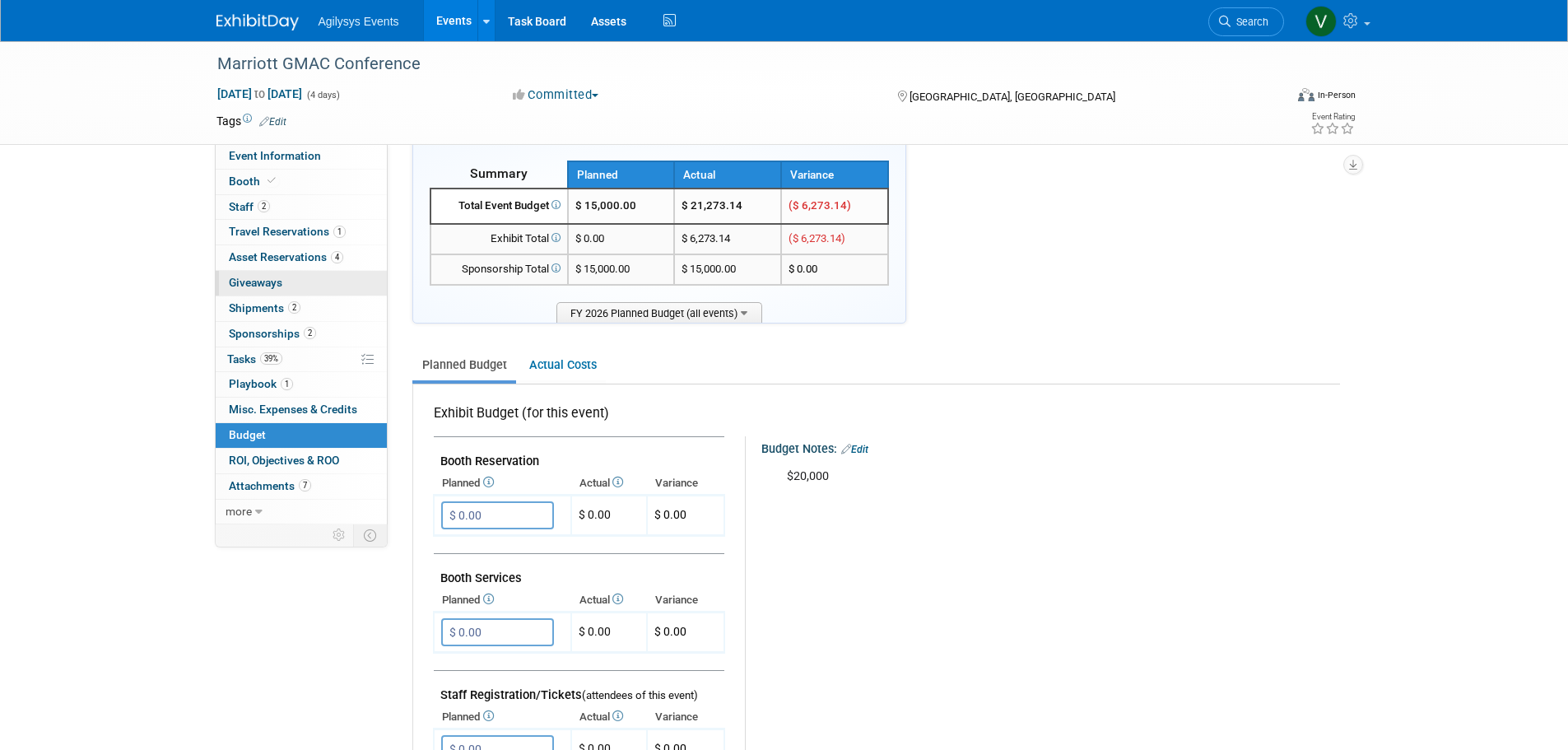
click at [289, 291] on link "0 Giveaways 0" at bounding box center [301, 283] width 171 height 25
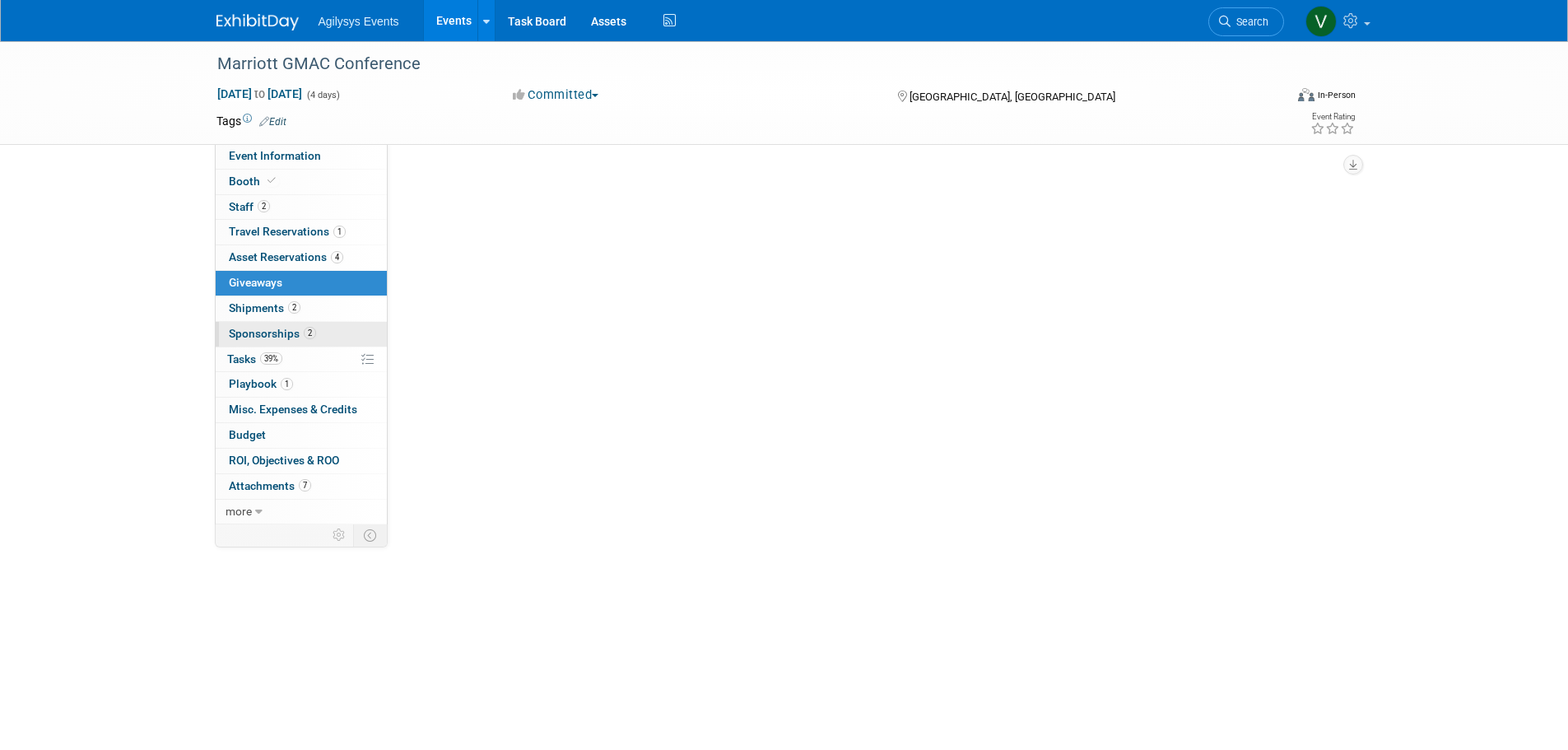
scroll to position [0, 0]
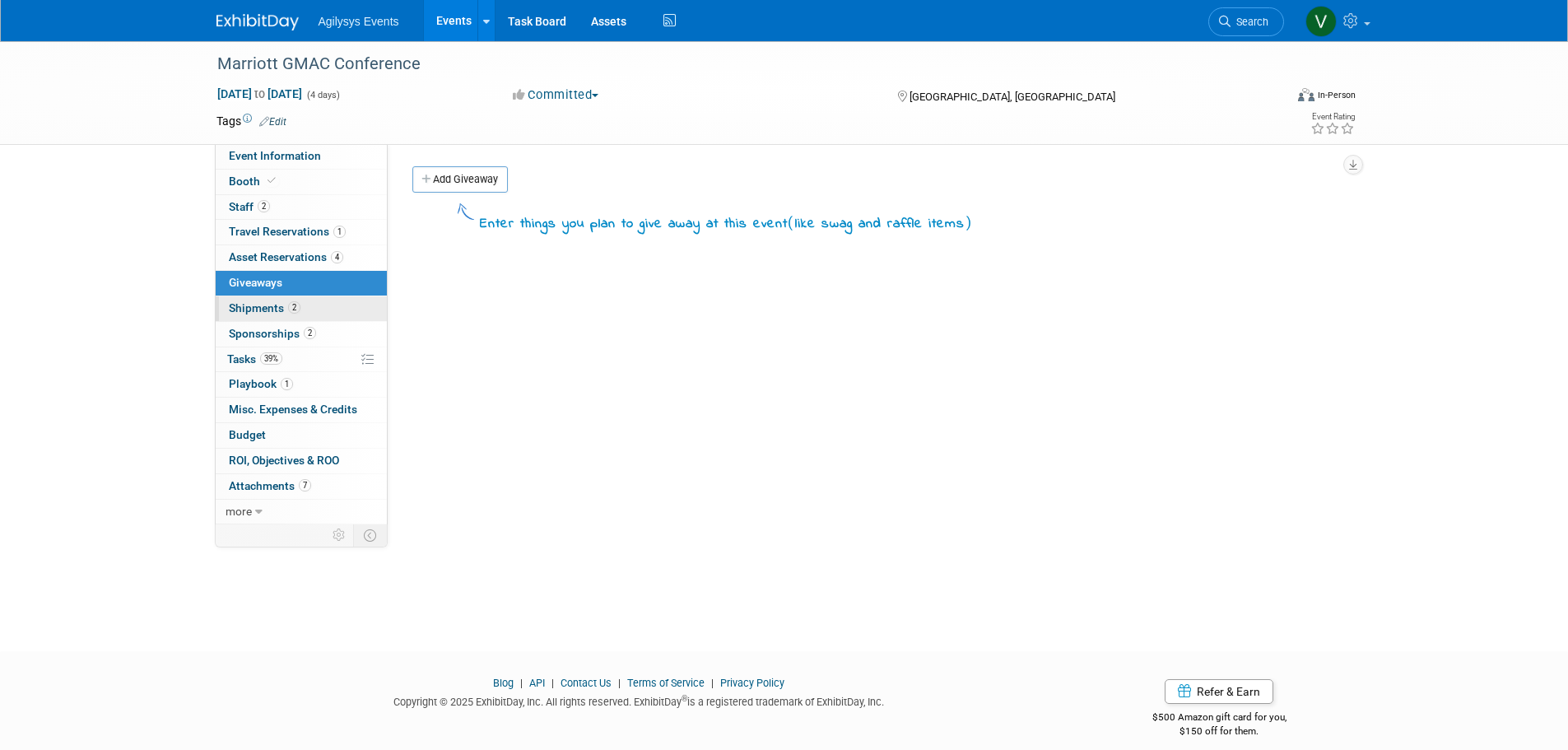
click at [299, 305] on span "2" at bounding box center [294, 306] width 12 height 12
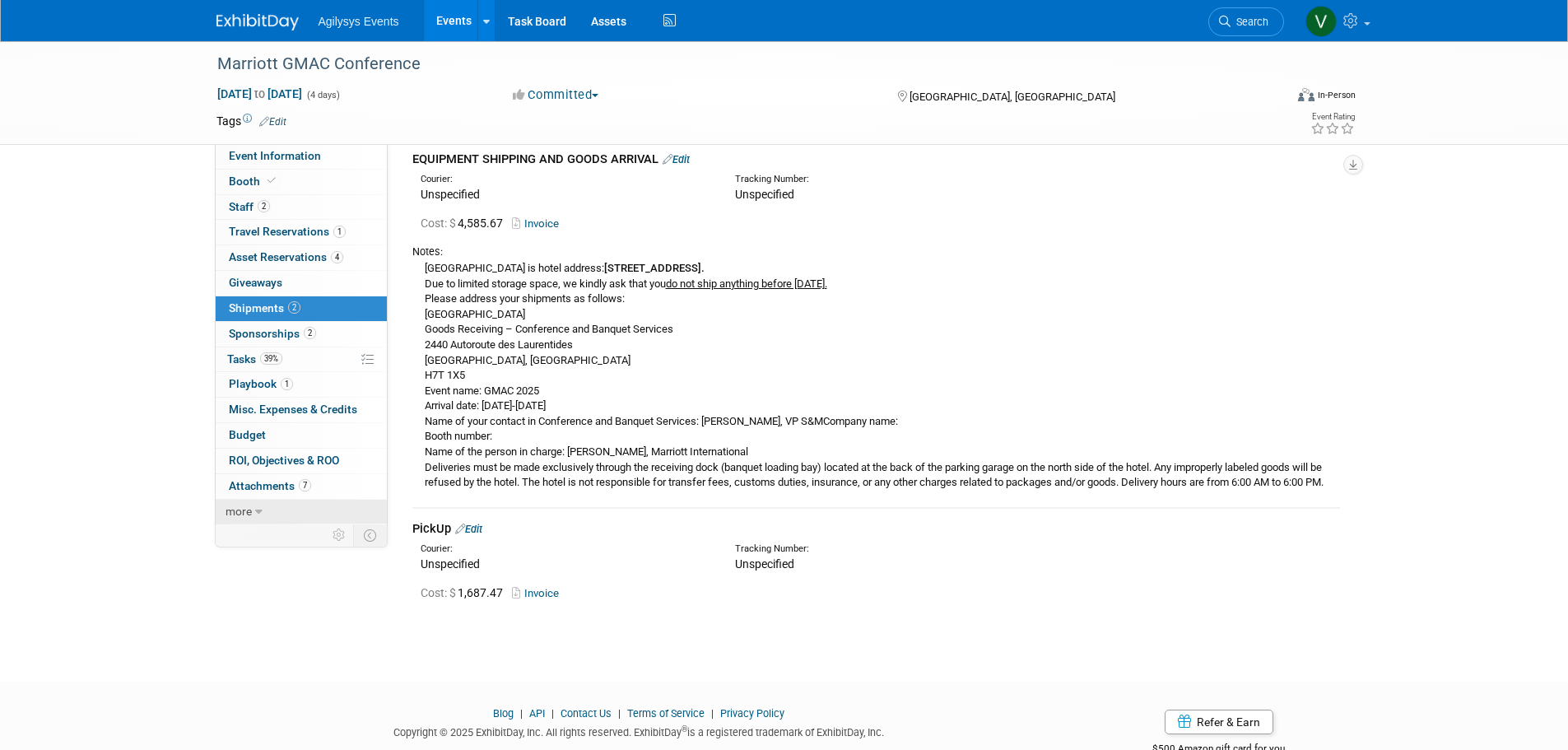
scroll to position [133, 0]
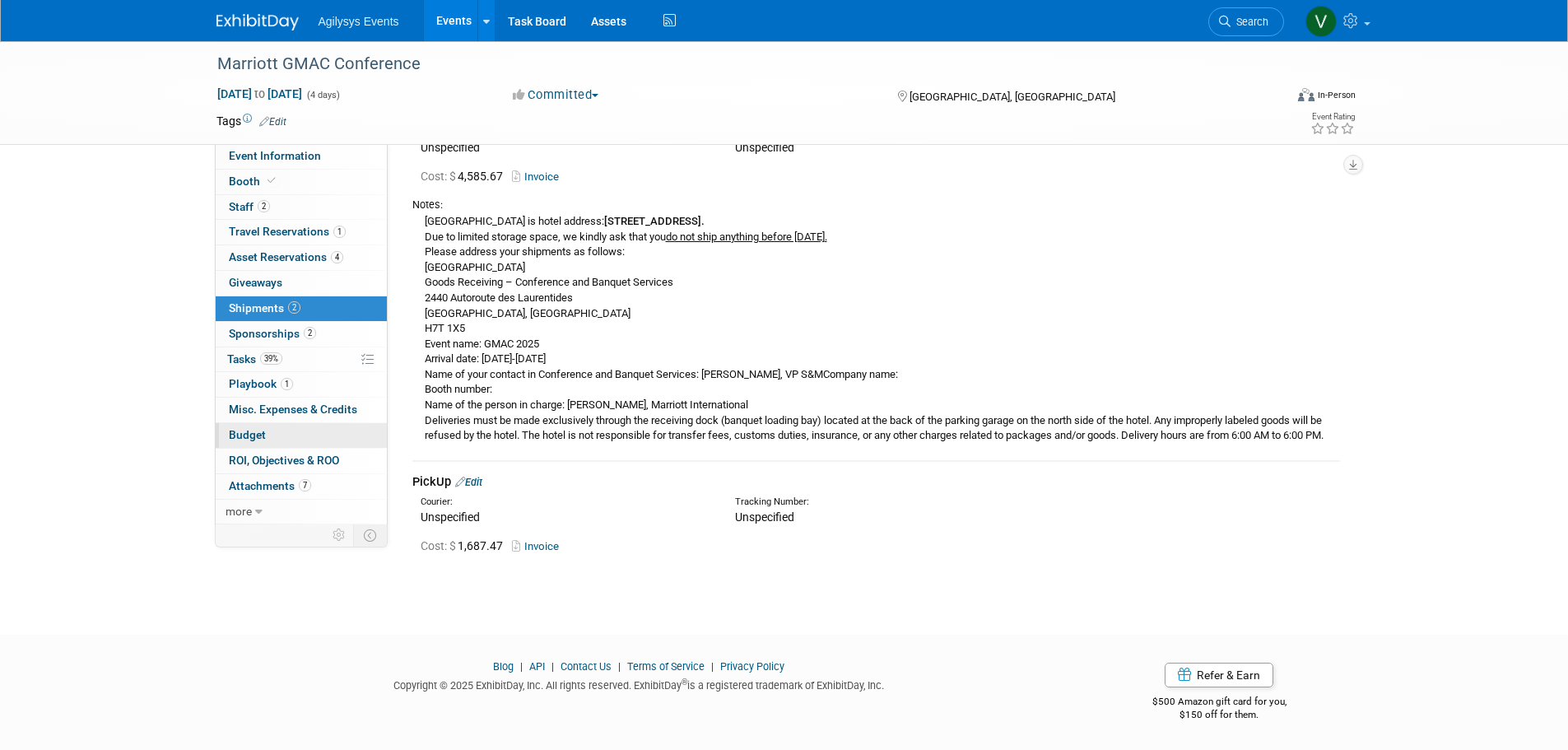
click at [289, 433] on link "Budget" at bounding box center [301, 435] width 171 height 25
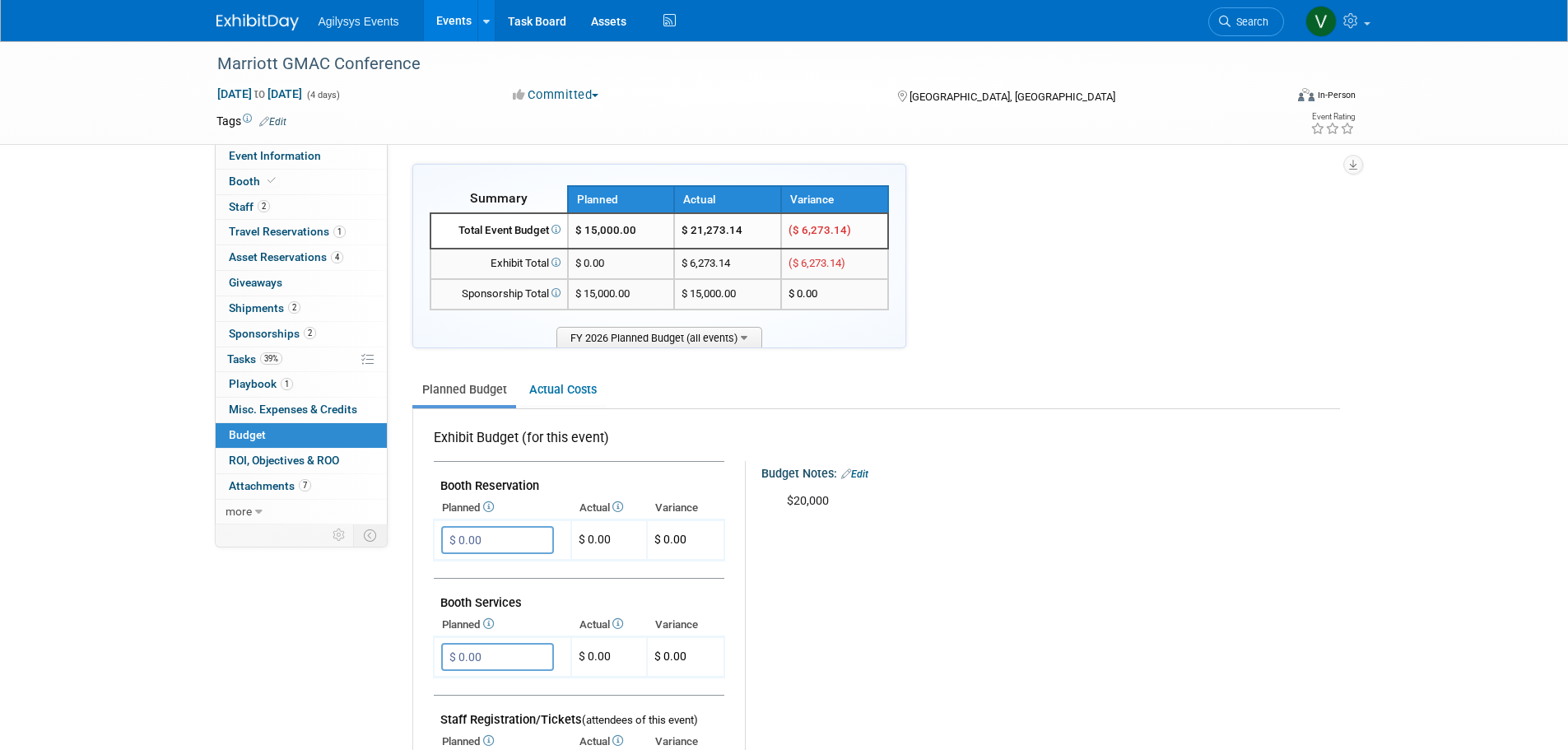
scroll to position [0, 0]
